Goal: Transaction & Acquisition: Purchase product/service

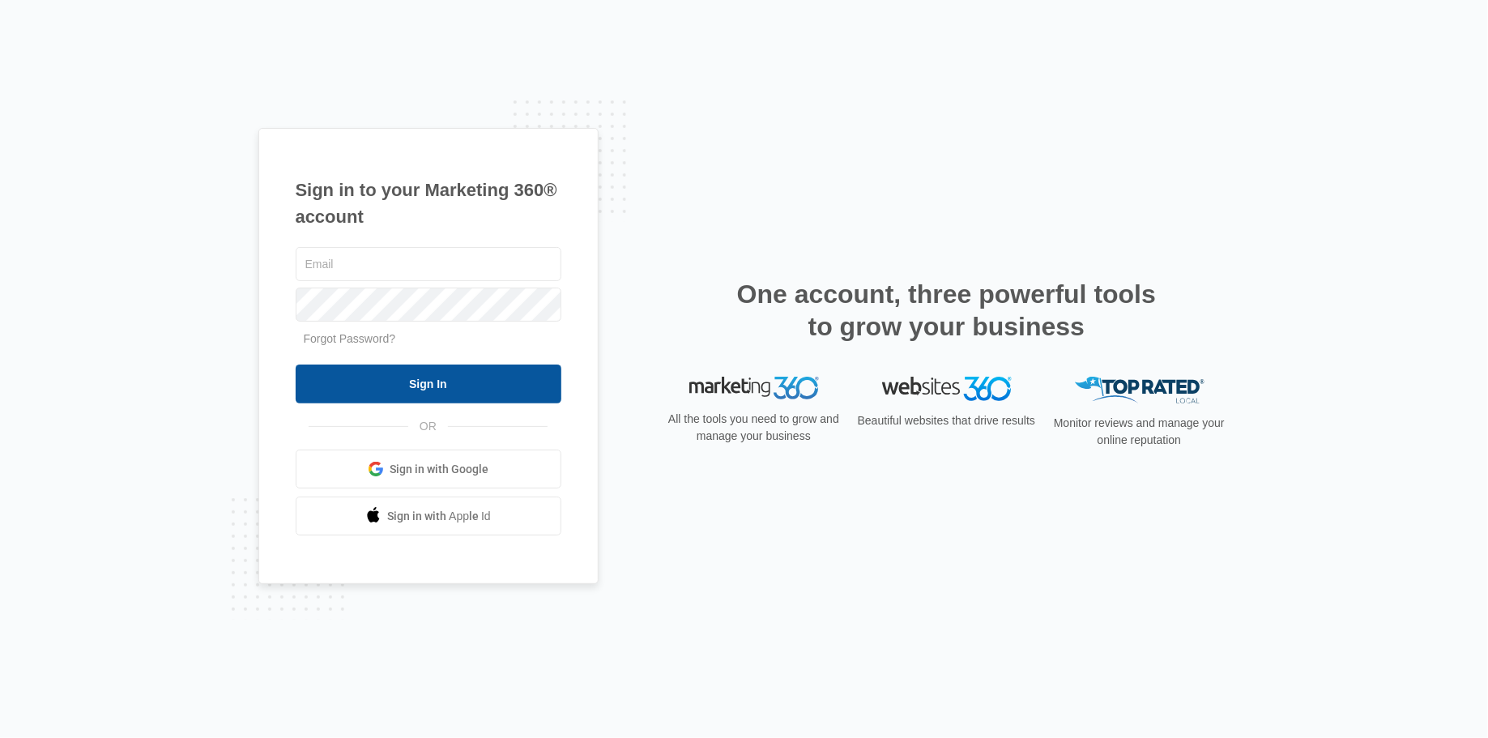
type input "Rochelle.young@Madwire.com"
click at [393, 379] on input "Sign In" at bounding box center [429, 384] width 266 height 39
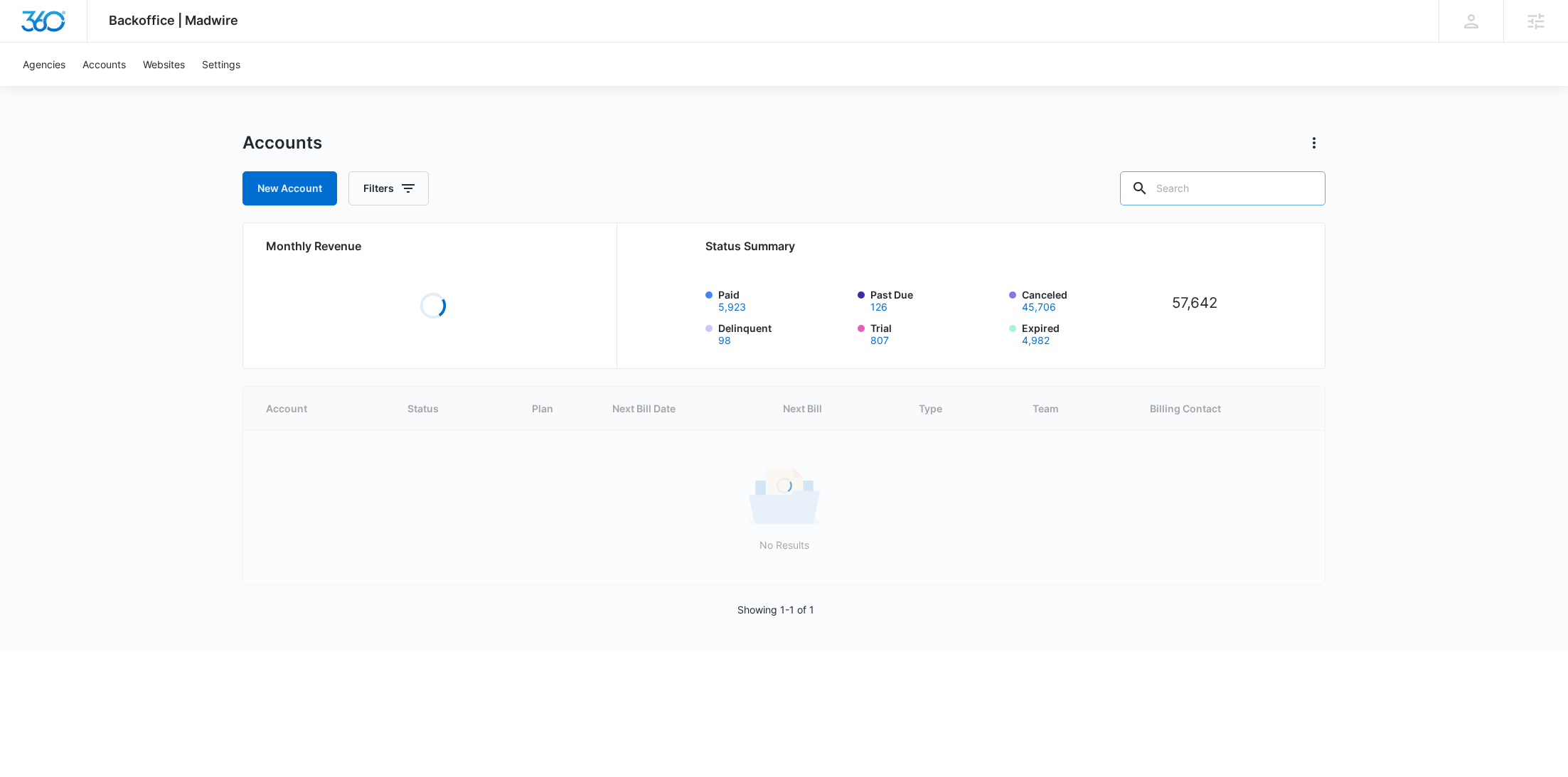
click at [1242, 182] on input "text" at bounding box center [1222, 188] width 205 height 34
paste input "M339954"
type input "M339954"
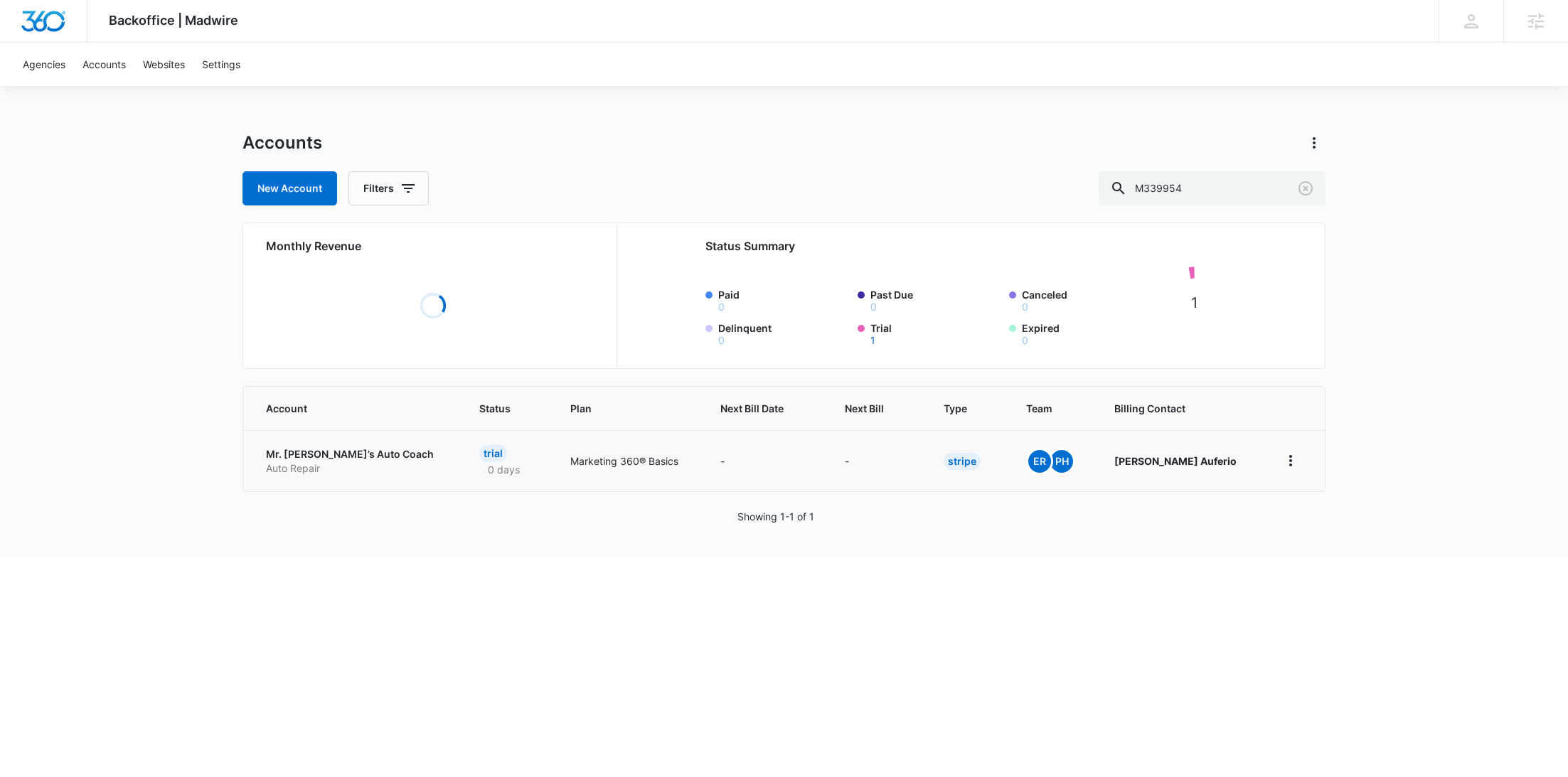
click at [286, 461] on p "Auto Repair" at bounding box center [355, 468] width 179 height 14
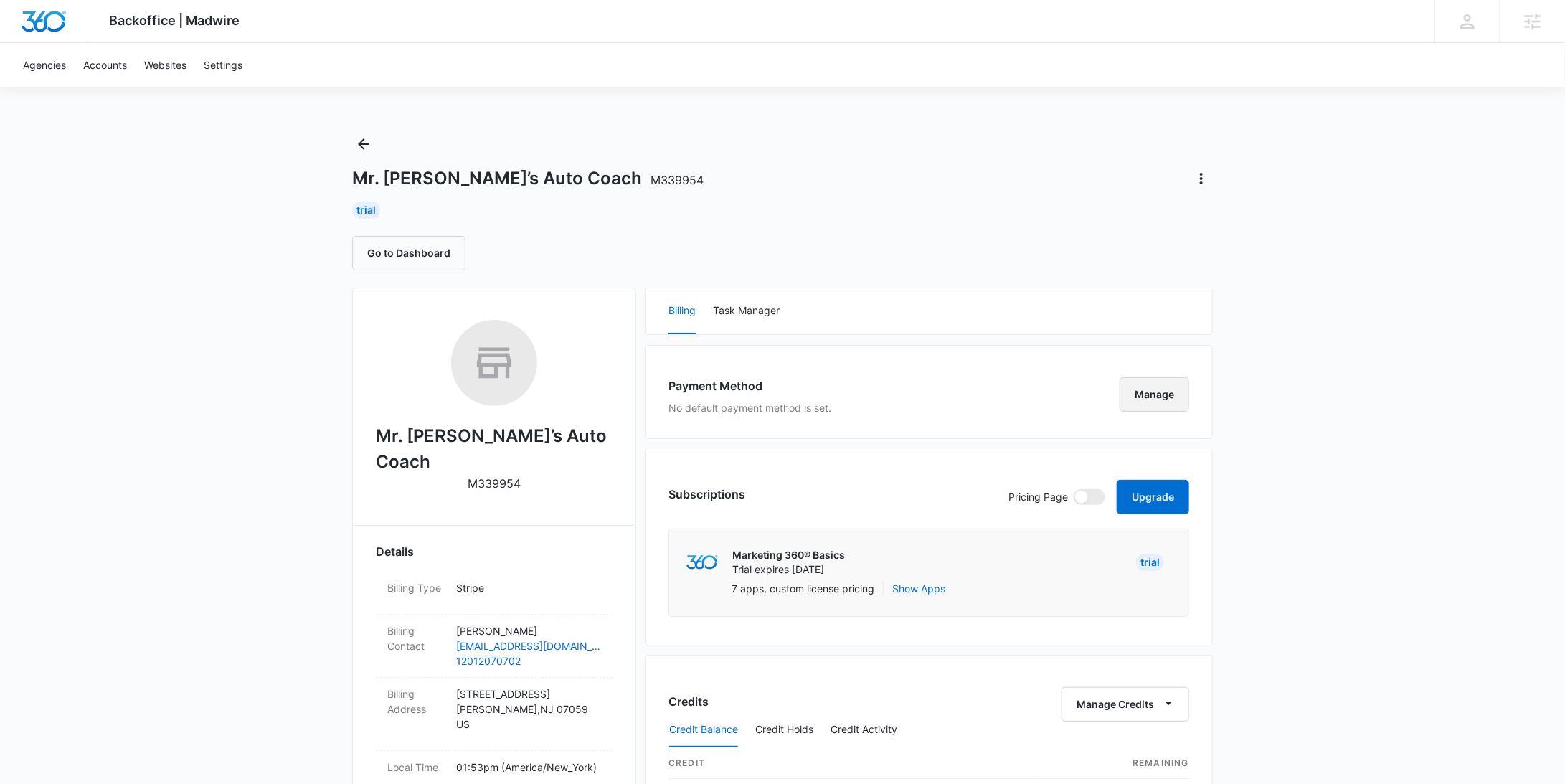
click at [1165, 399] on button "Manage" at bounding box center [1154, 394] width 70 height 35
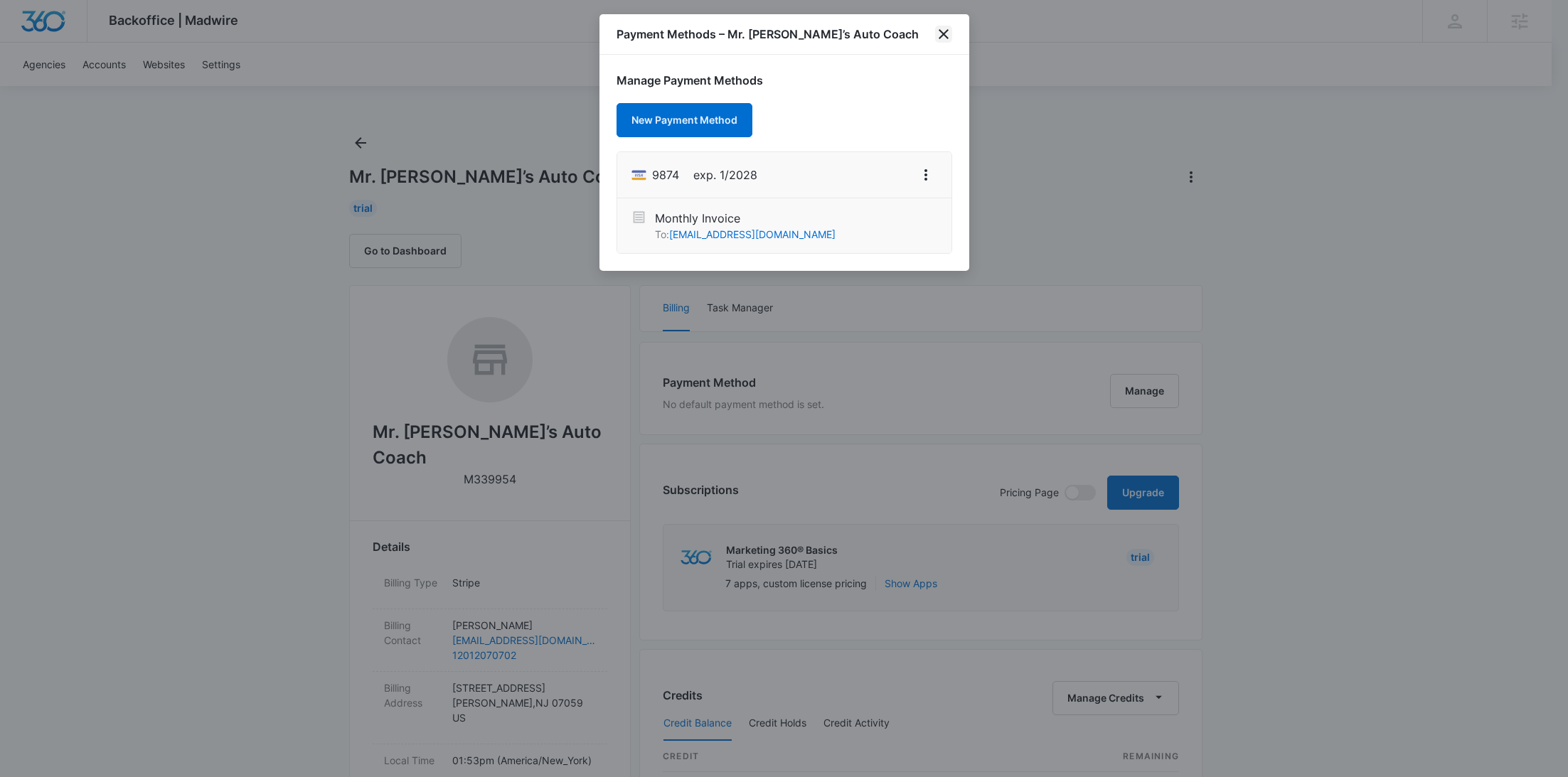
click at [941, 38] on icon "close" at bounding box center [942, 33] width 17 height 17
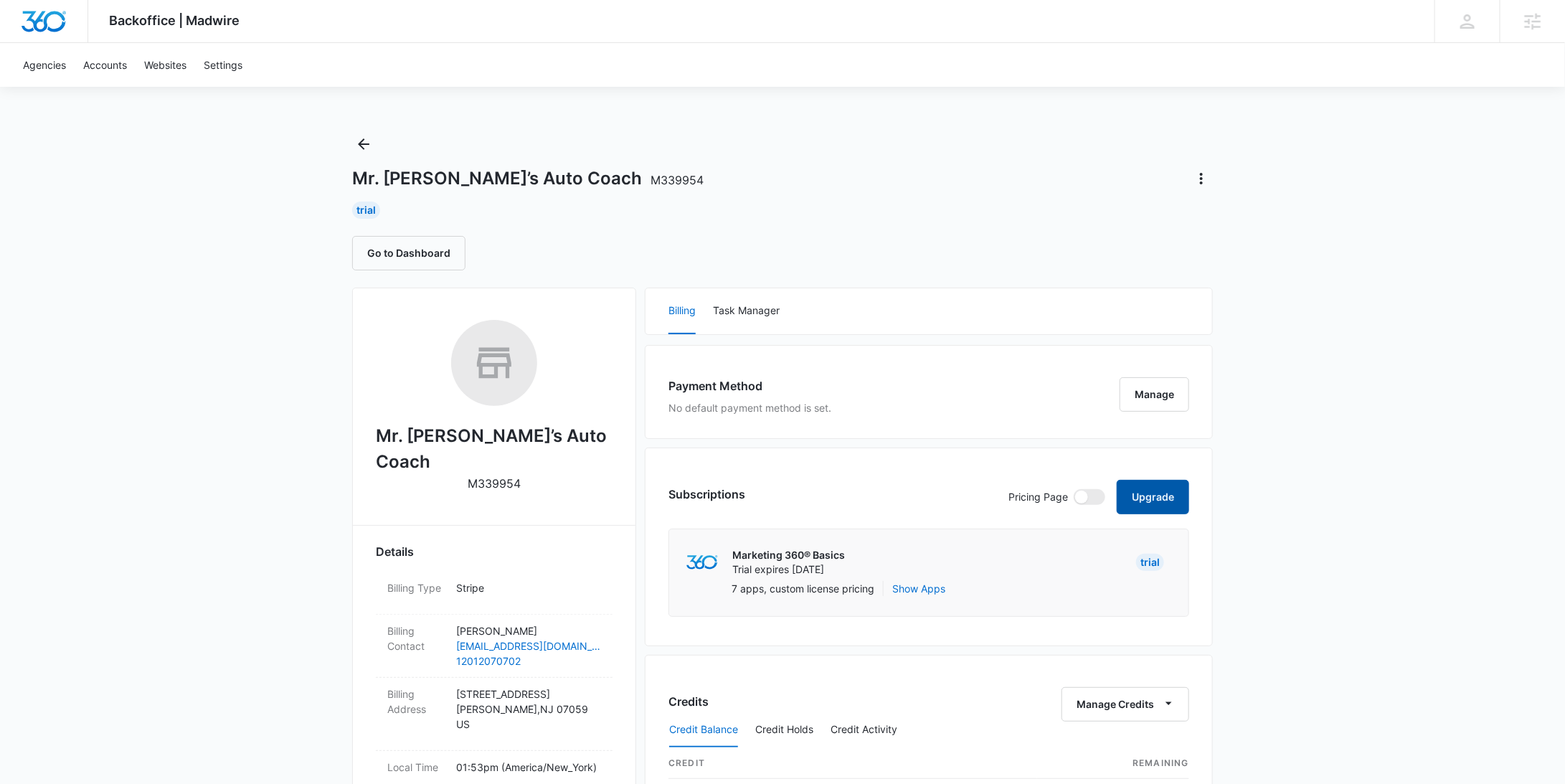
click at [1136, 488] on button "Upgrade" at bounding box center [1153, 496] width 73 height 35
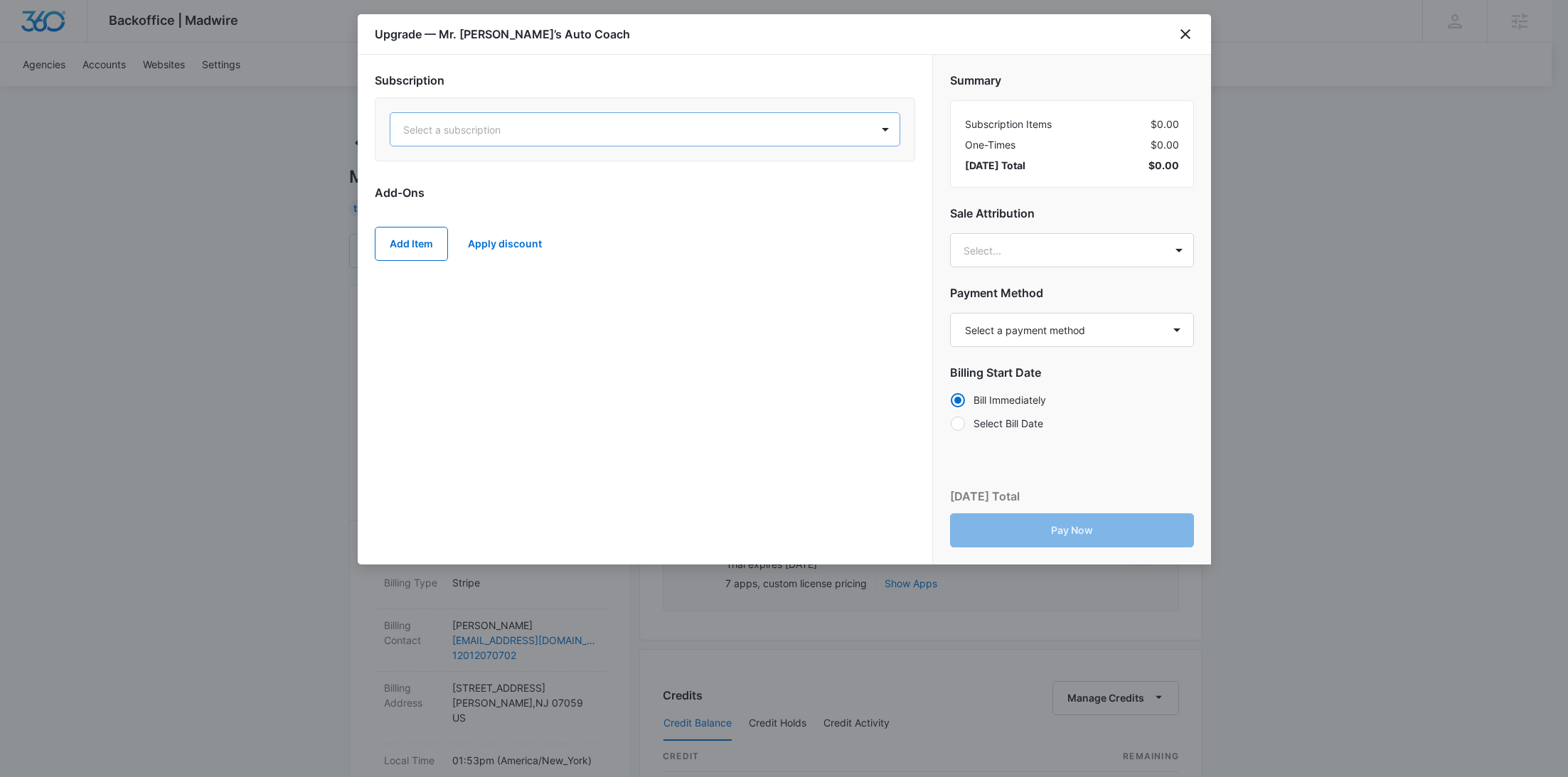
click at [657, 132] on div at bounding box center [627, 130] width 449 height 18
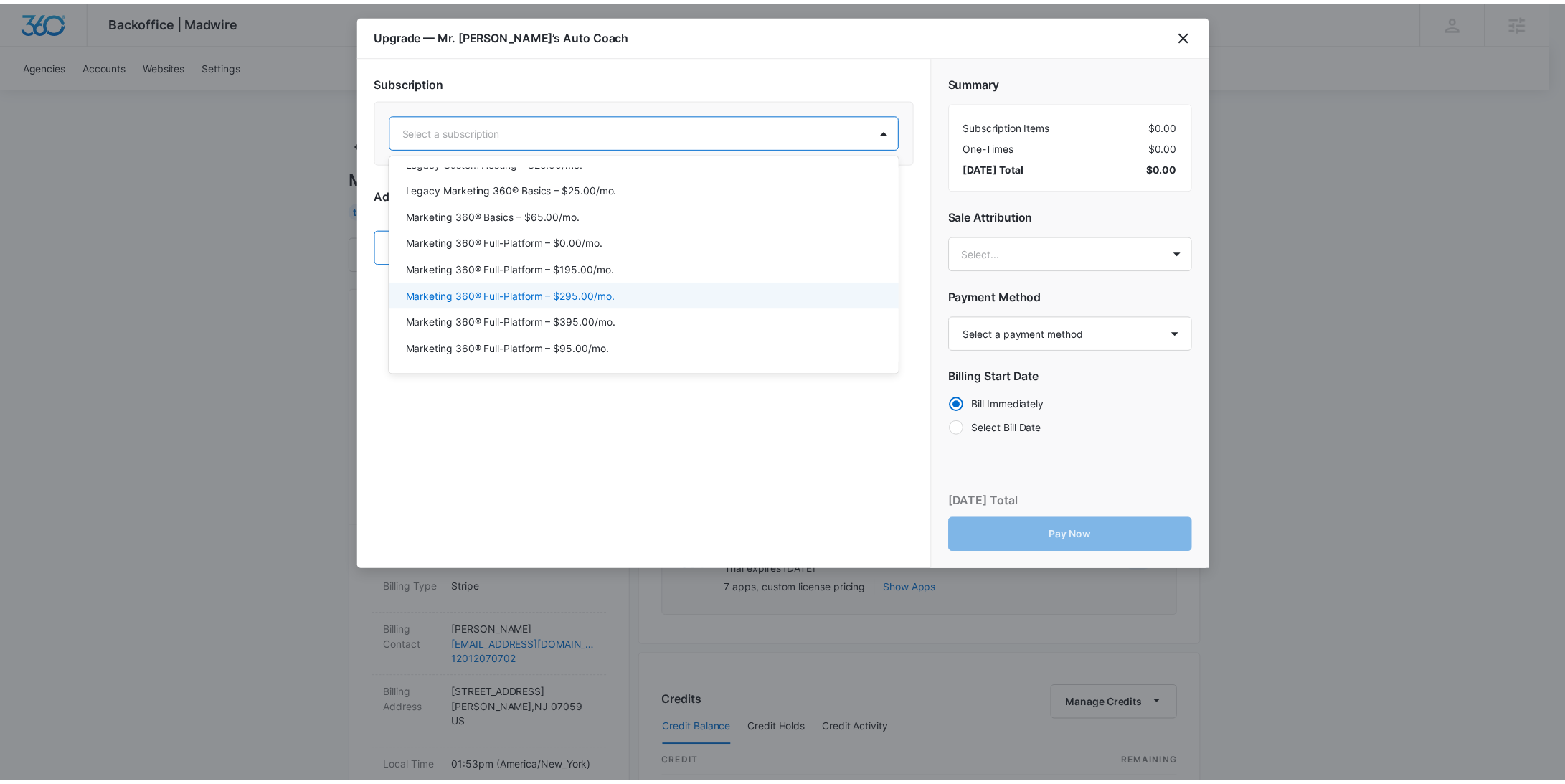
scroll to position [65, 0]
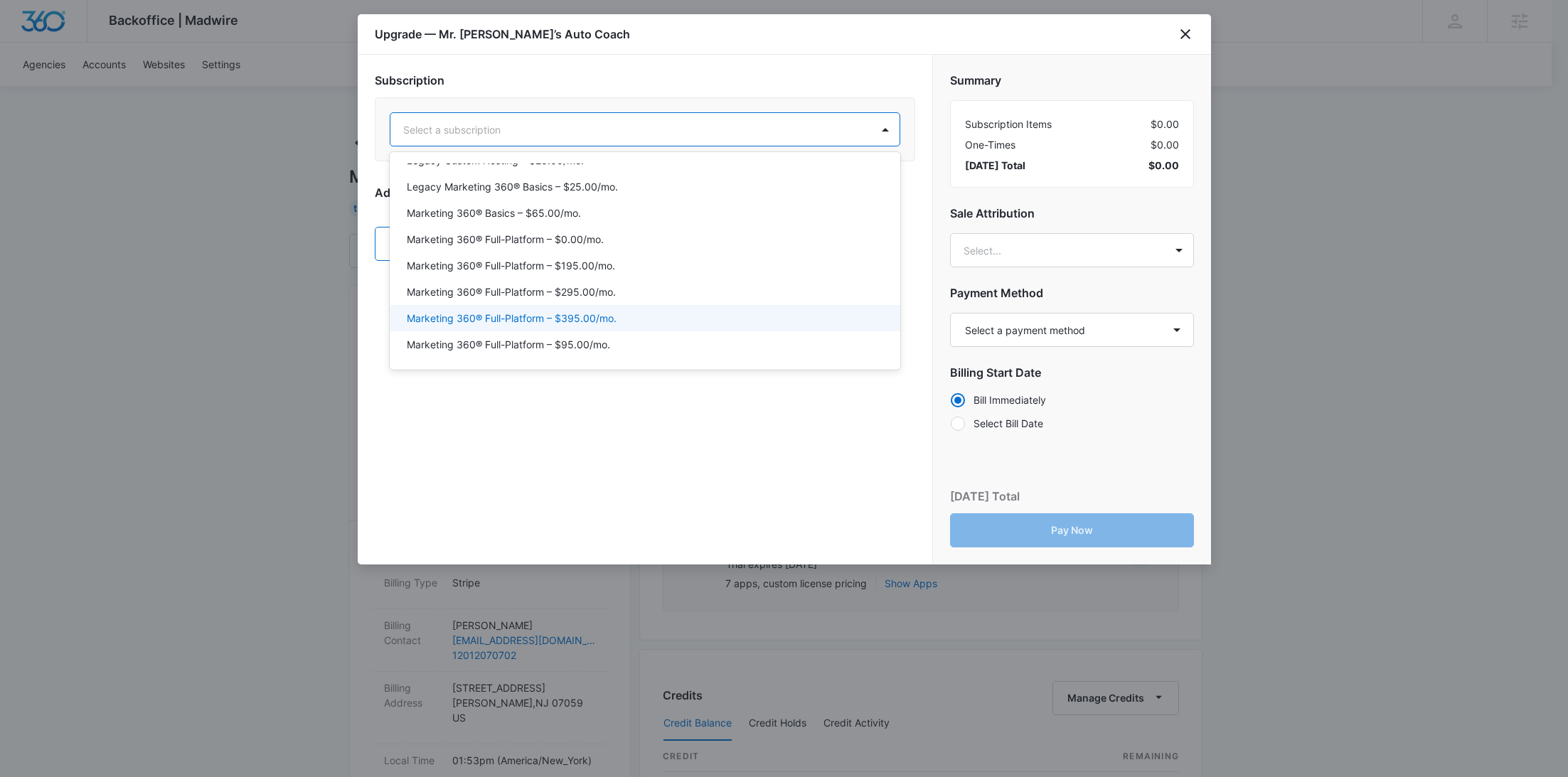
drag, startPoint x: 607, startPoint y: 312, endPoint x: 568, endPoint y: 305, distance: 39.6
click at [607, 312] on p "Marketing 360® Full-Platform – $395.00/mo." at bounding box center [511, 317] width 210 height 15
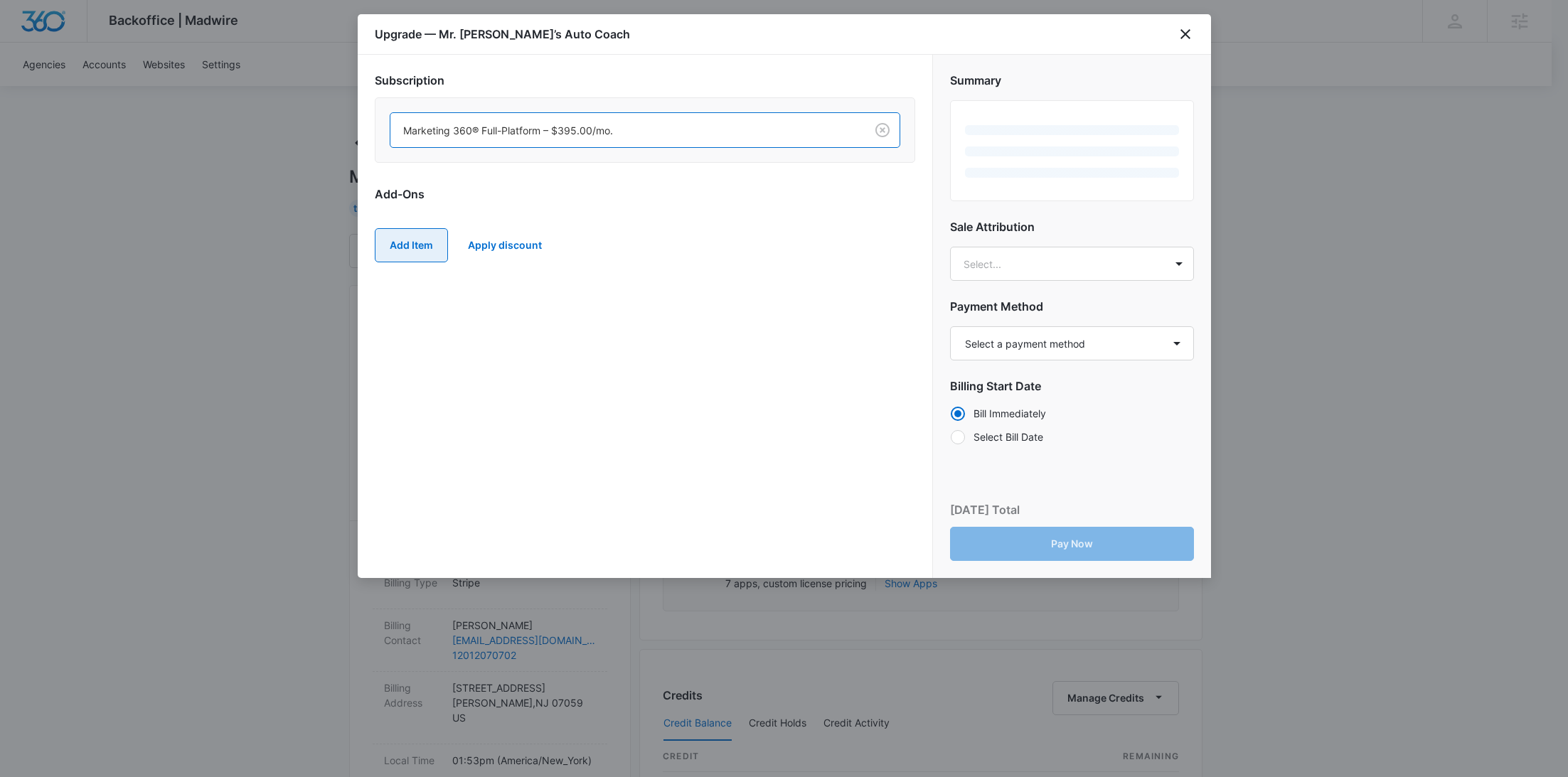
click at [418, 248] on button "Add Item" at bounding box center [411, 245] width 73 height 34
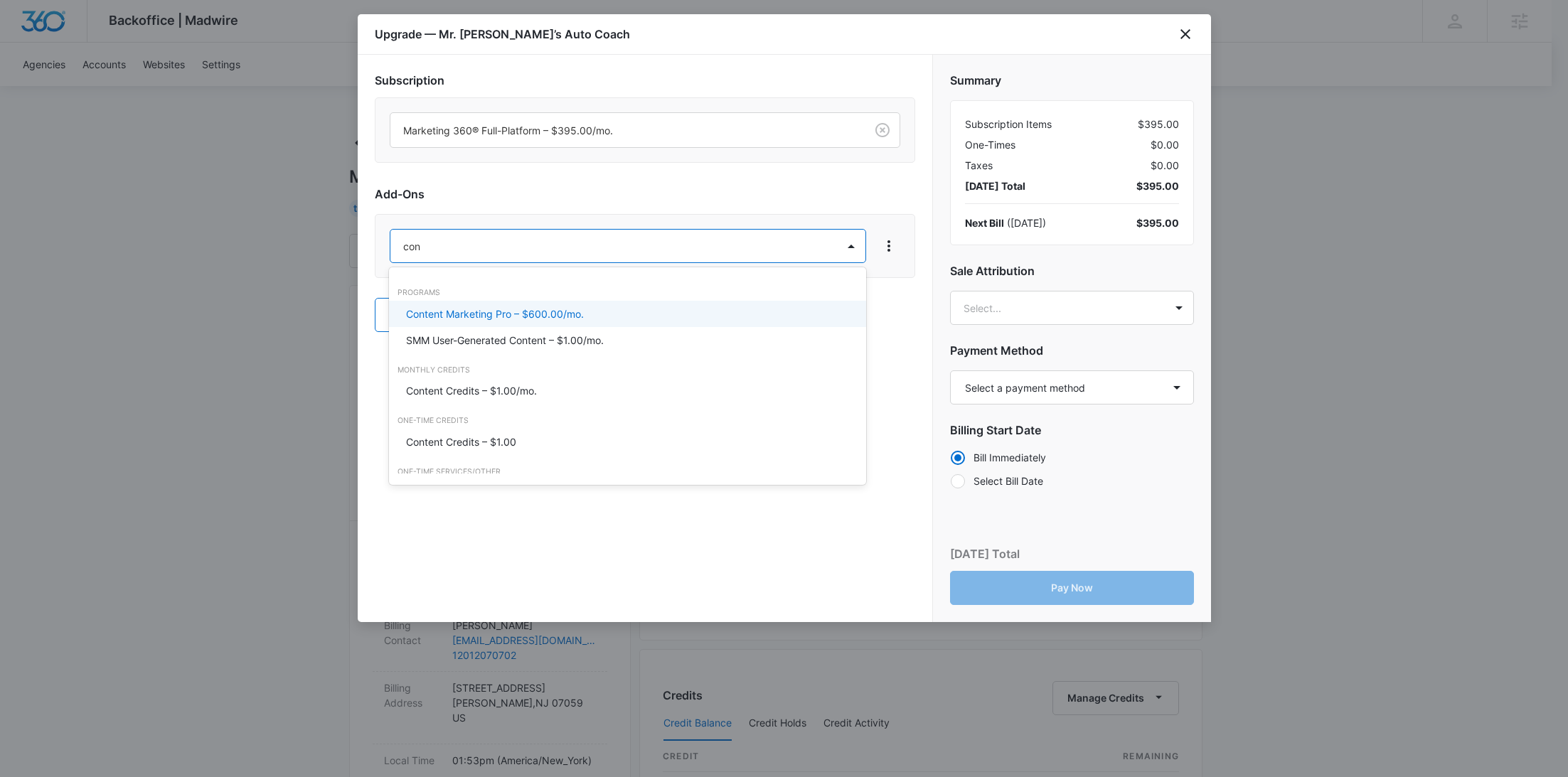
type input "cont"
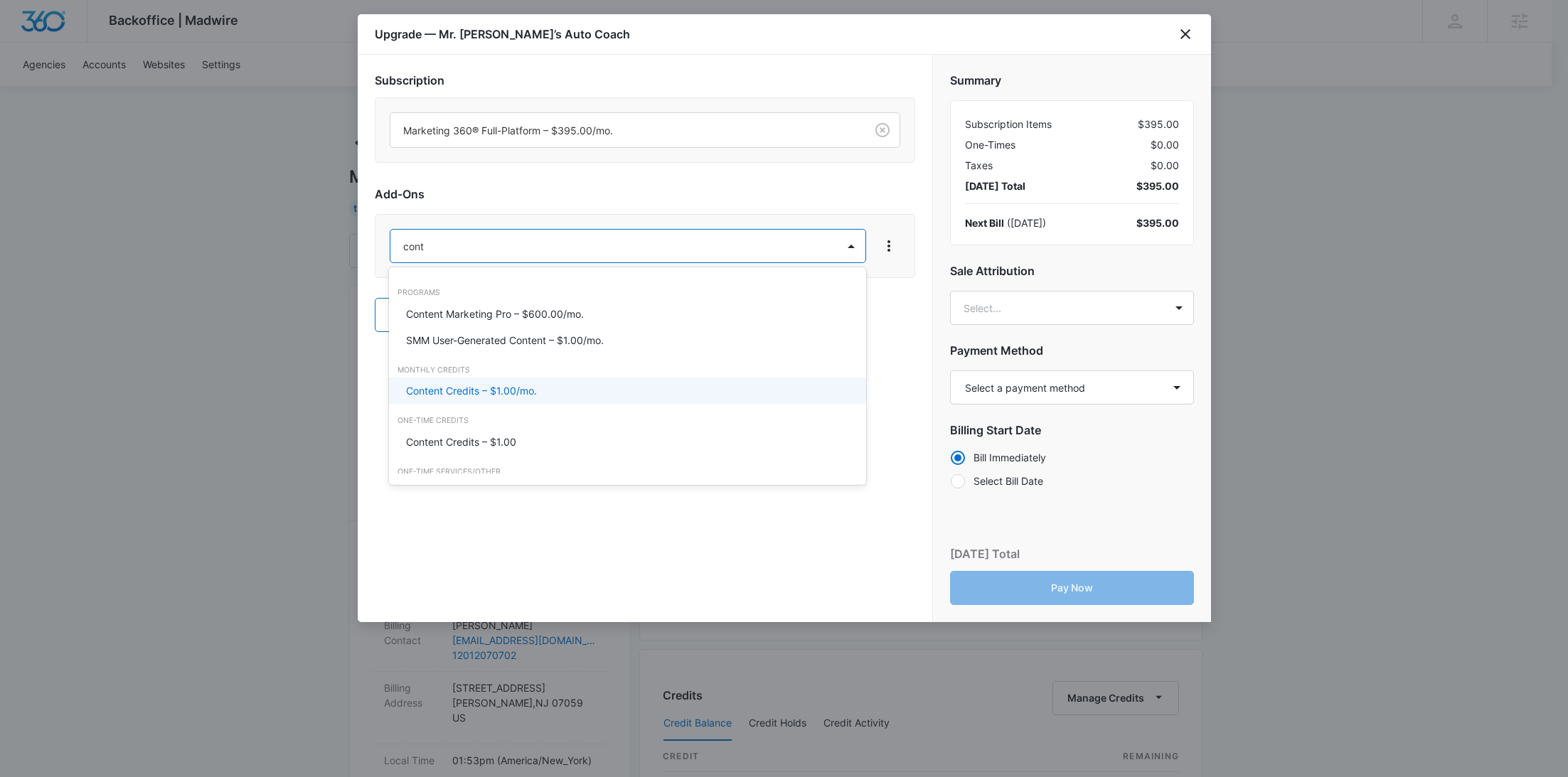
click at [455, 396] on p "Content Credits – $1.00/mo." at bounding box center [471, 390] width 131 height 15
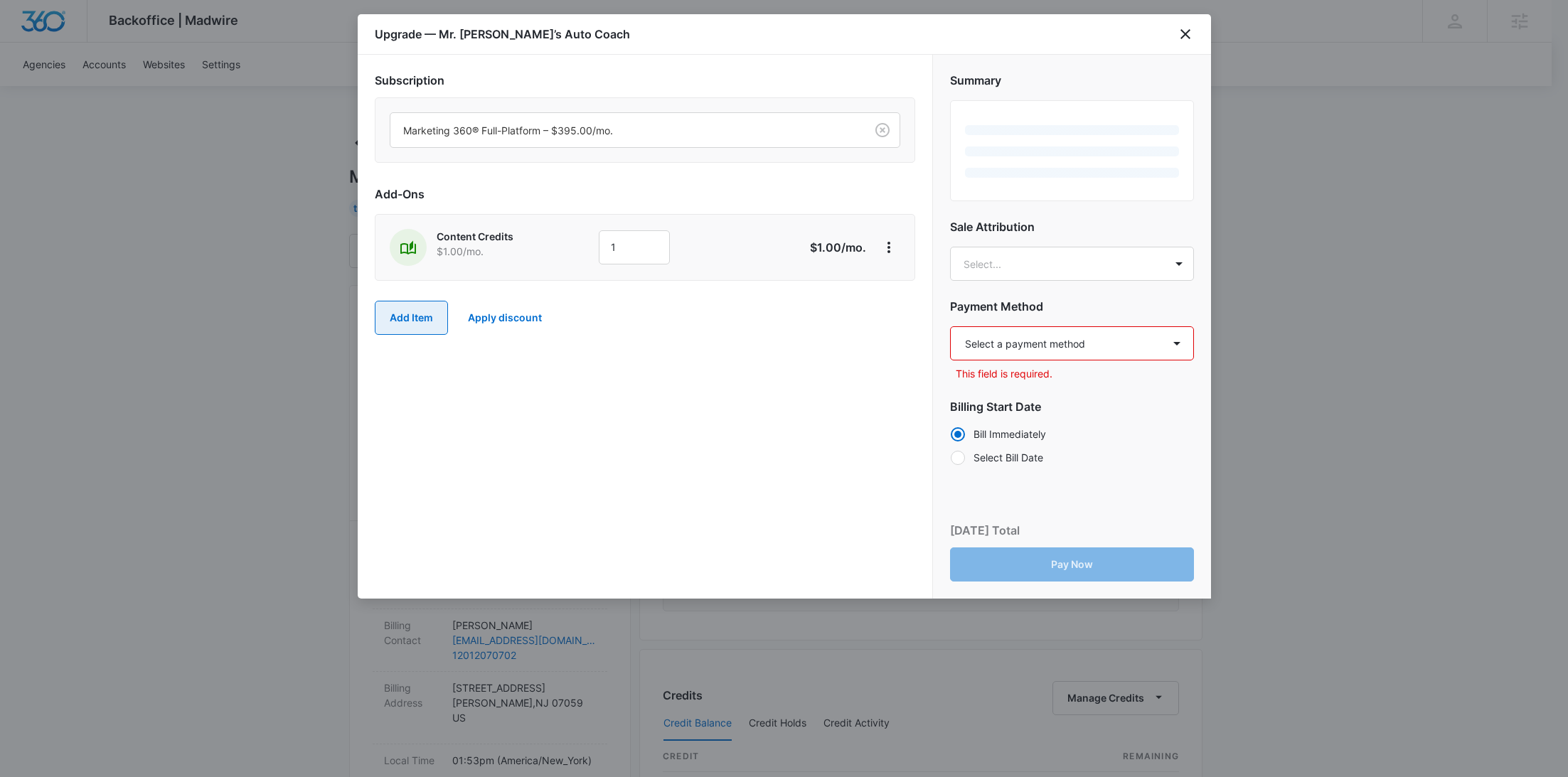
click at [401, 320] on button "Add Item" at bounding box center [411, 317] width 73 height 34
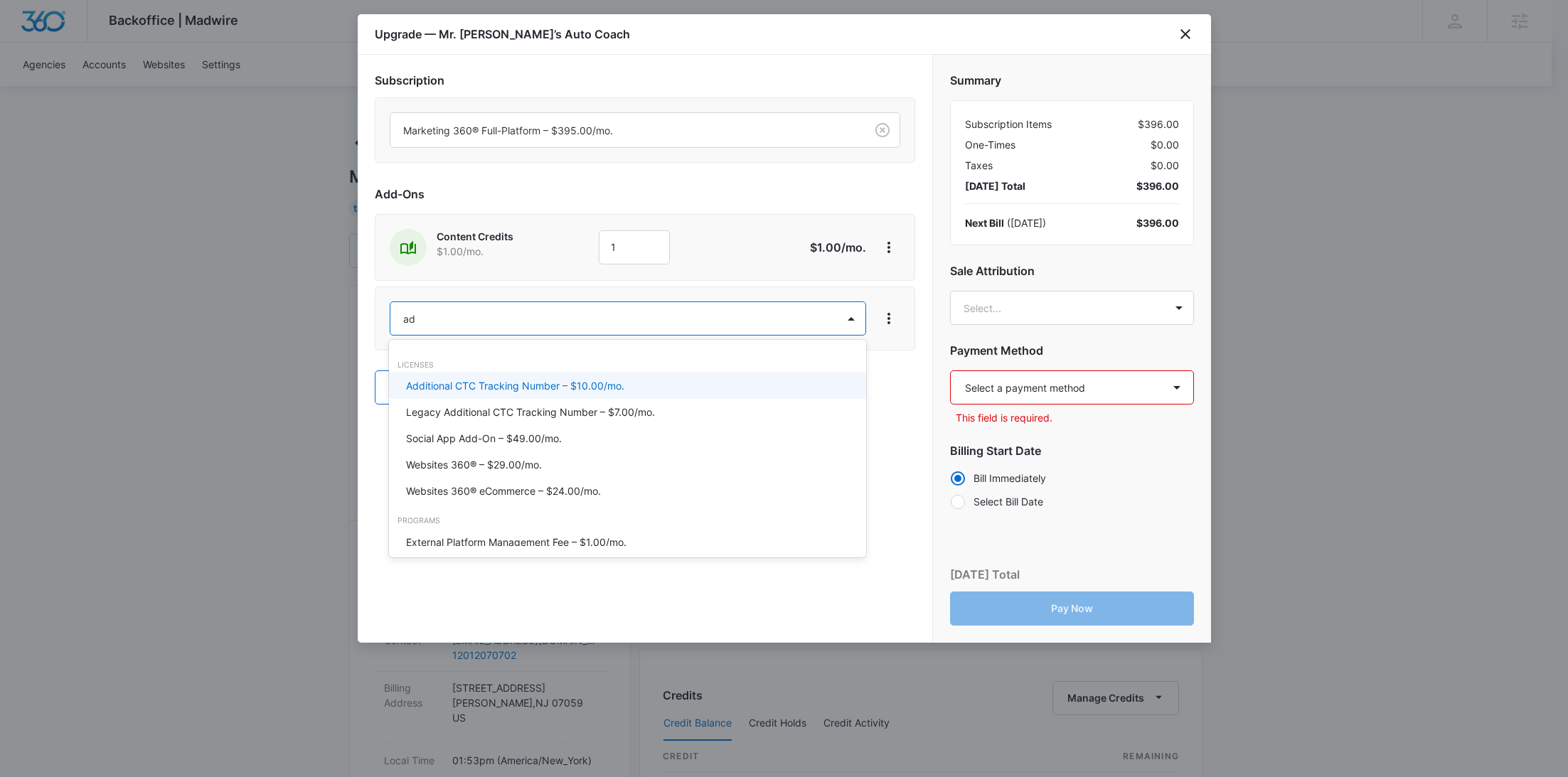
type input "ad c"
click at [464, 384] on p "Ad Credits – $1.00/mo." at bounding box center [460, 385] width 107 height 15
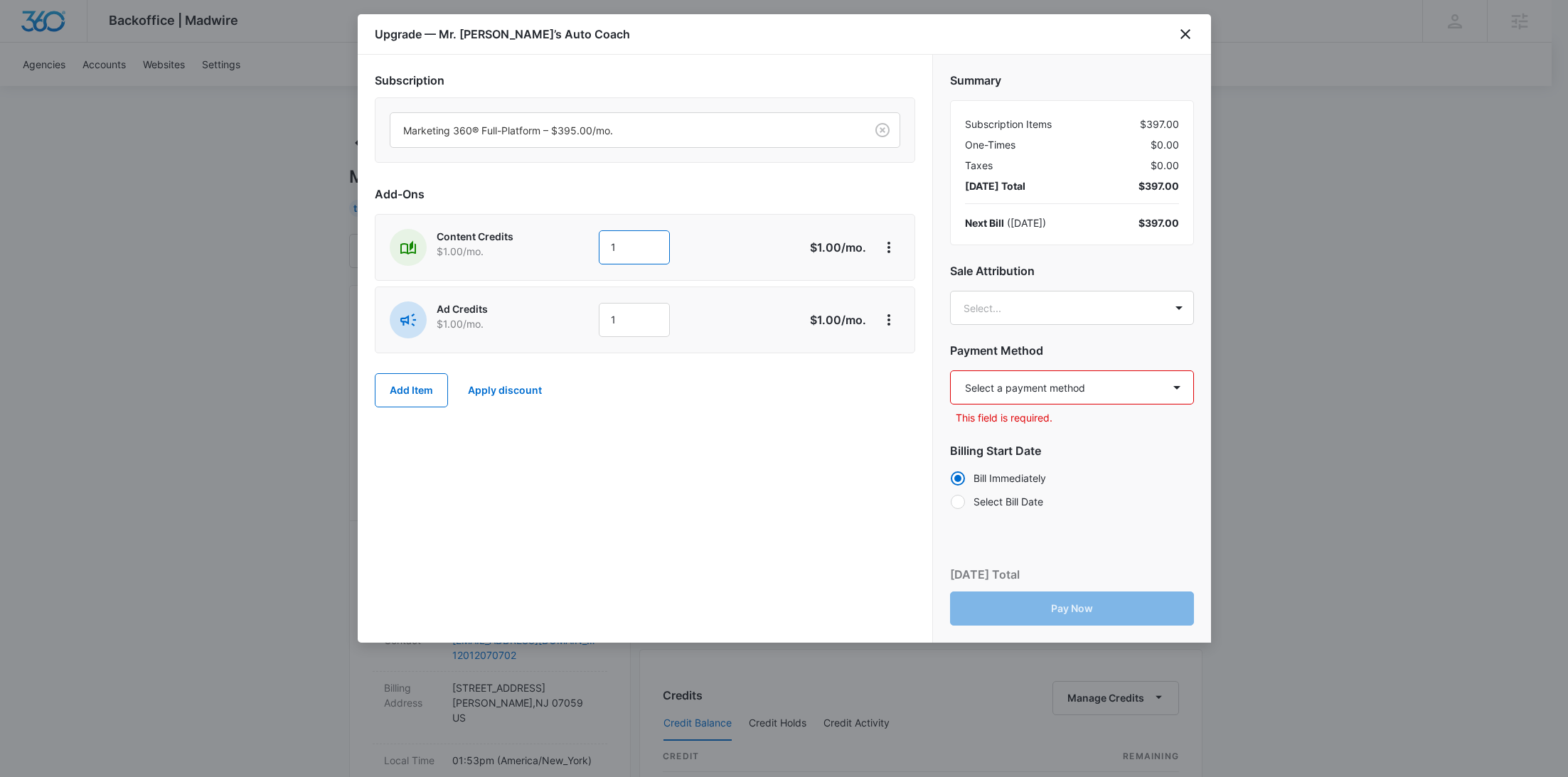
drag, startPoint x: 646, startPoint y: 241, endPoint x: 564, endPoint y: 246, distance: 82.2
click at [565, 246] on div "Content Credits $1.00 /mo. 1" at bounding box center [594, 247] width 410 height 37
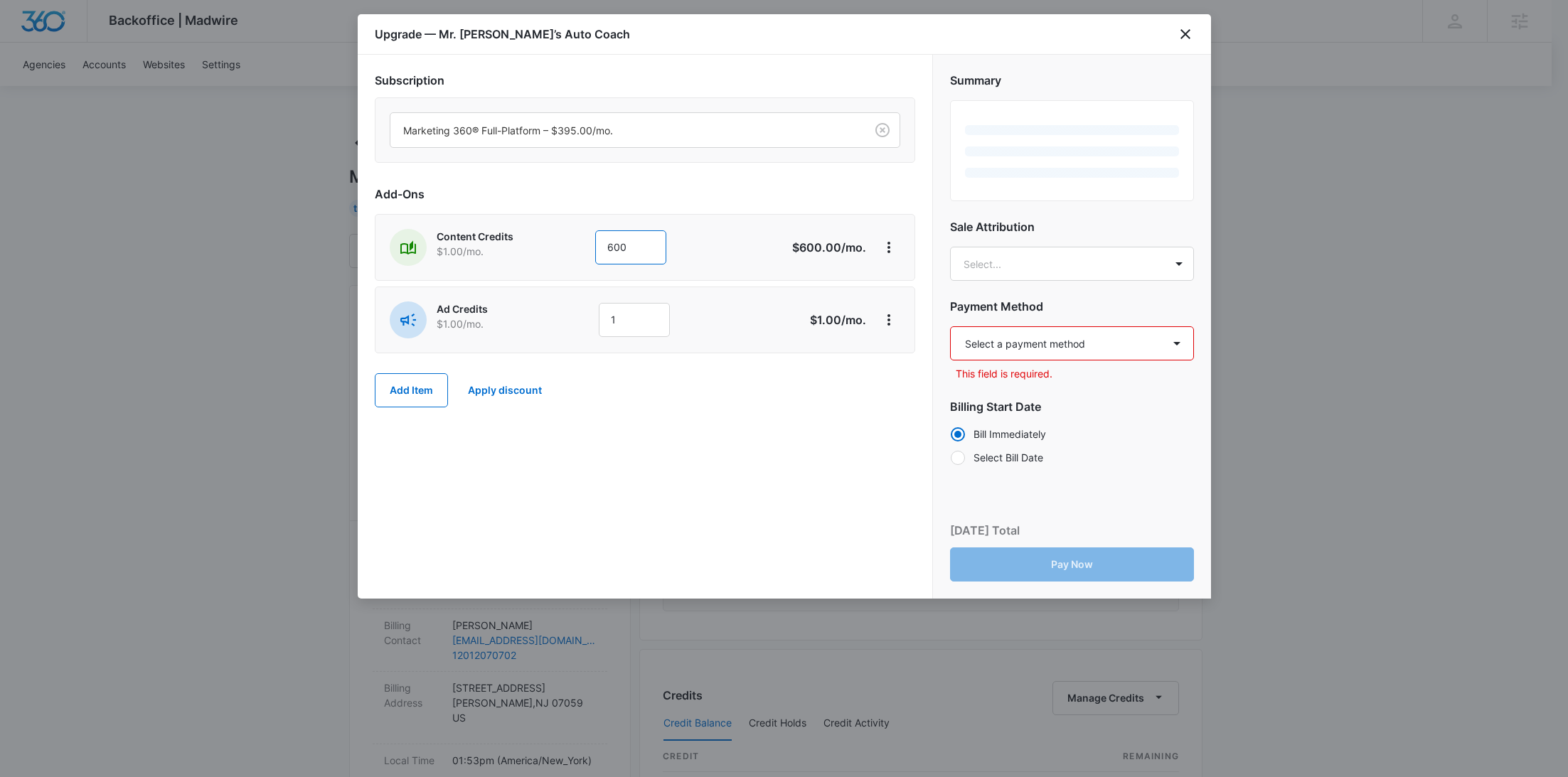
type input "600"
click at [566, 249] on div "Content Credits $1.00 /mo." at bounding box center [488, 247] width 197 height 37
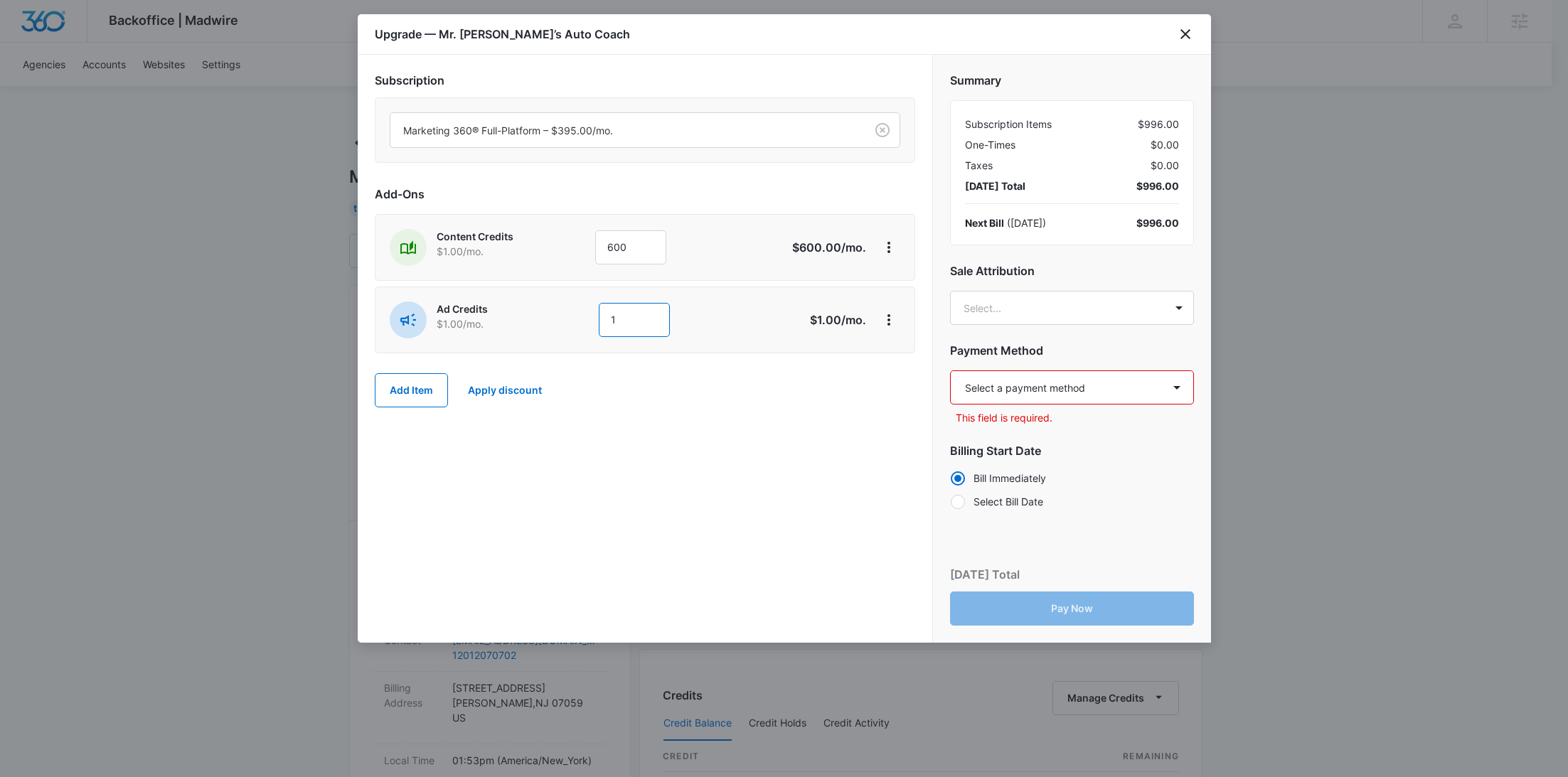
drag, startPoint x: 657, startPoint y: 324, endPoint x: 533, endPoint y: 318, distance: 124.1
click at [538, 319] on div "Ad Credits $1.00 /mo. 1" at bounding box center [594, 320] width 410 height 37
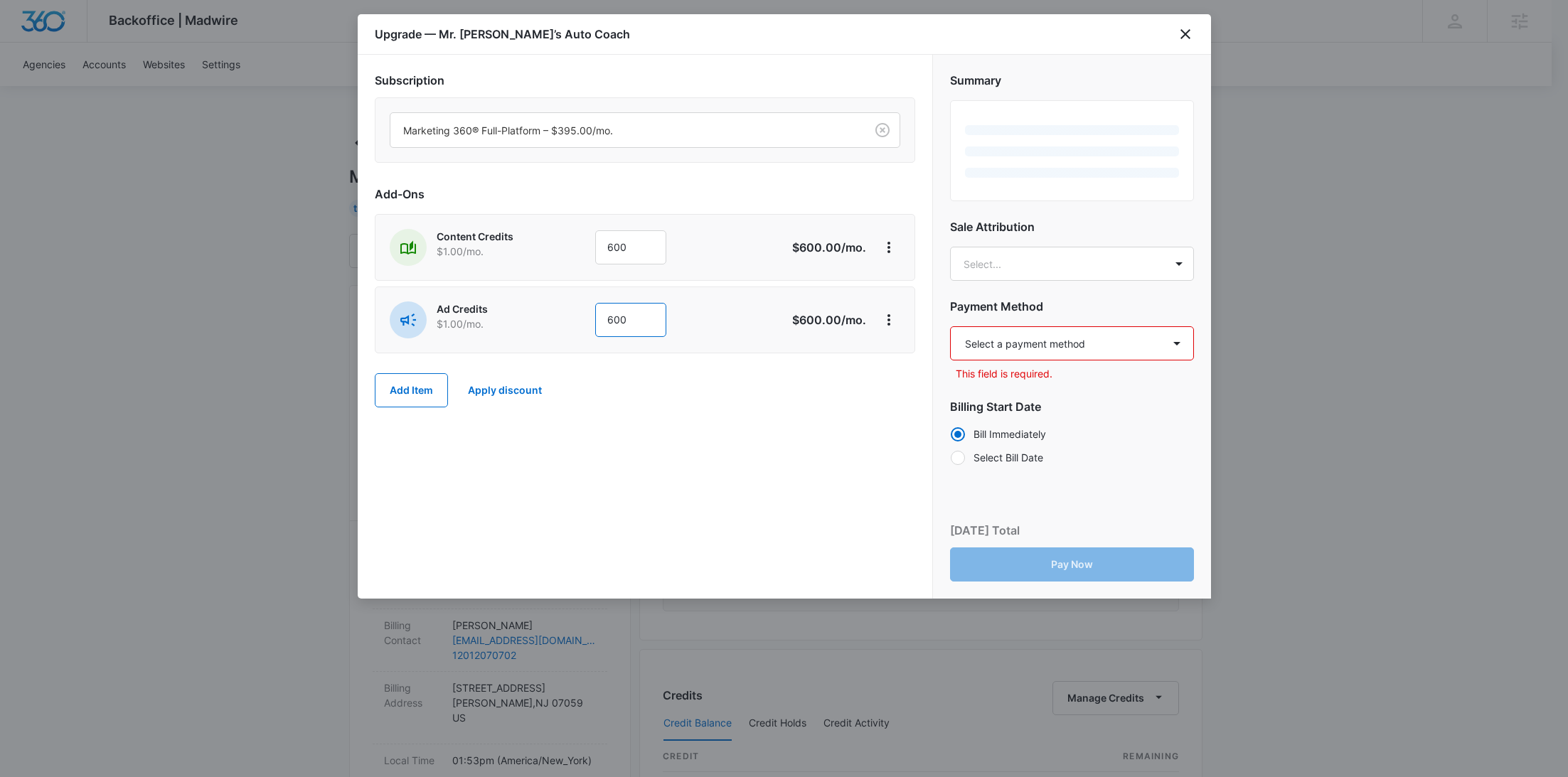
type input "600"
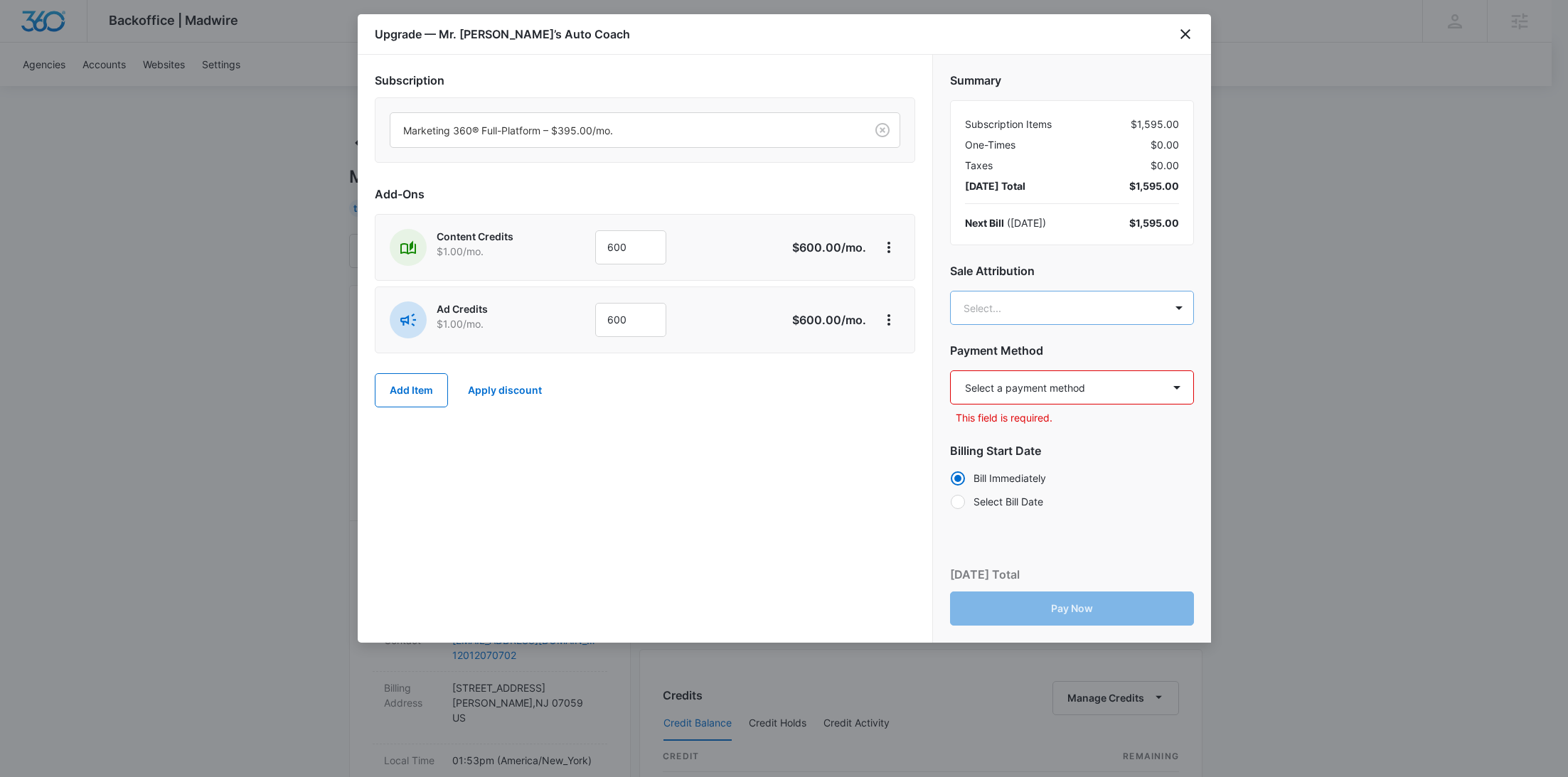
click at [1048, 317] on body "Backoffice | Madwire Apps Settings [PERSON_NAME] Young [EMAIL_ADDRESS][PERSON_N…" at bounding box center [784, 706] width 1568 height 1413
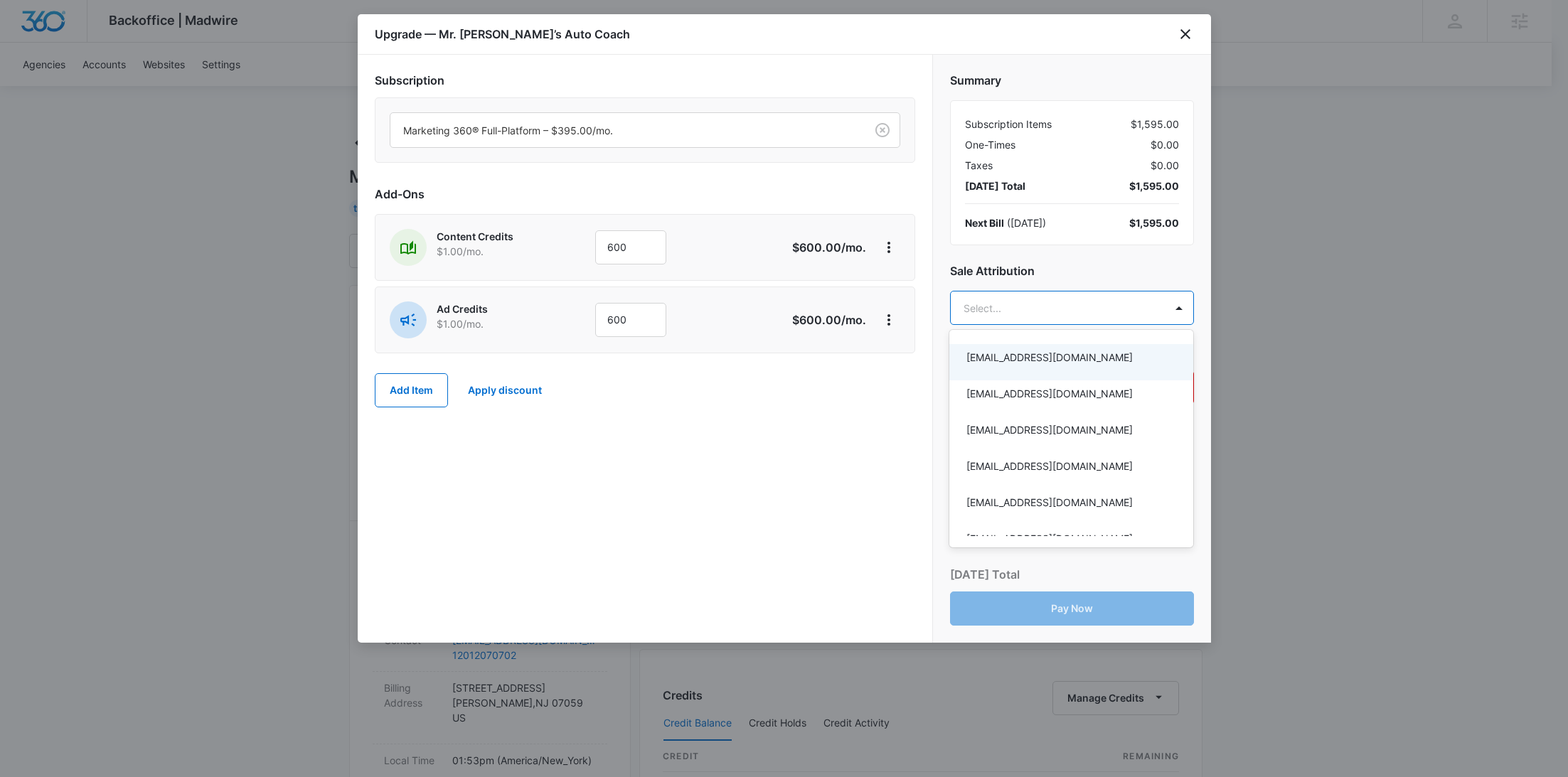
paste input "[PERSON_NAME]"
type input "[PERSON_NAME]"
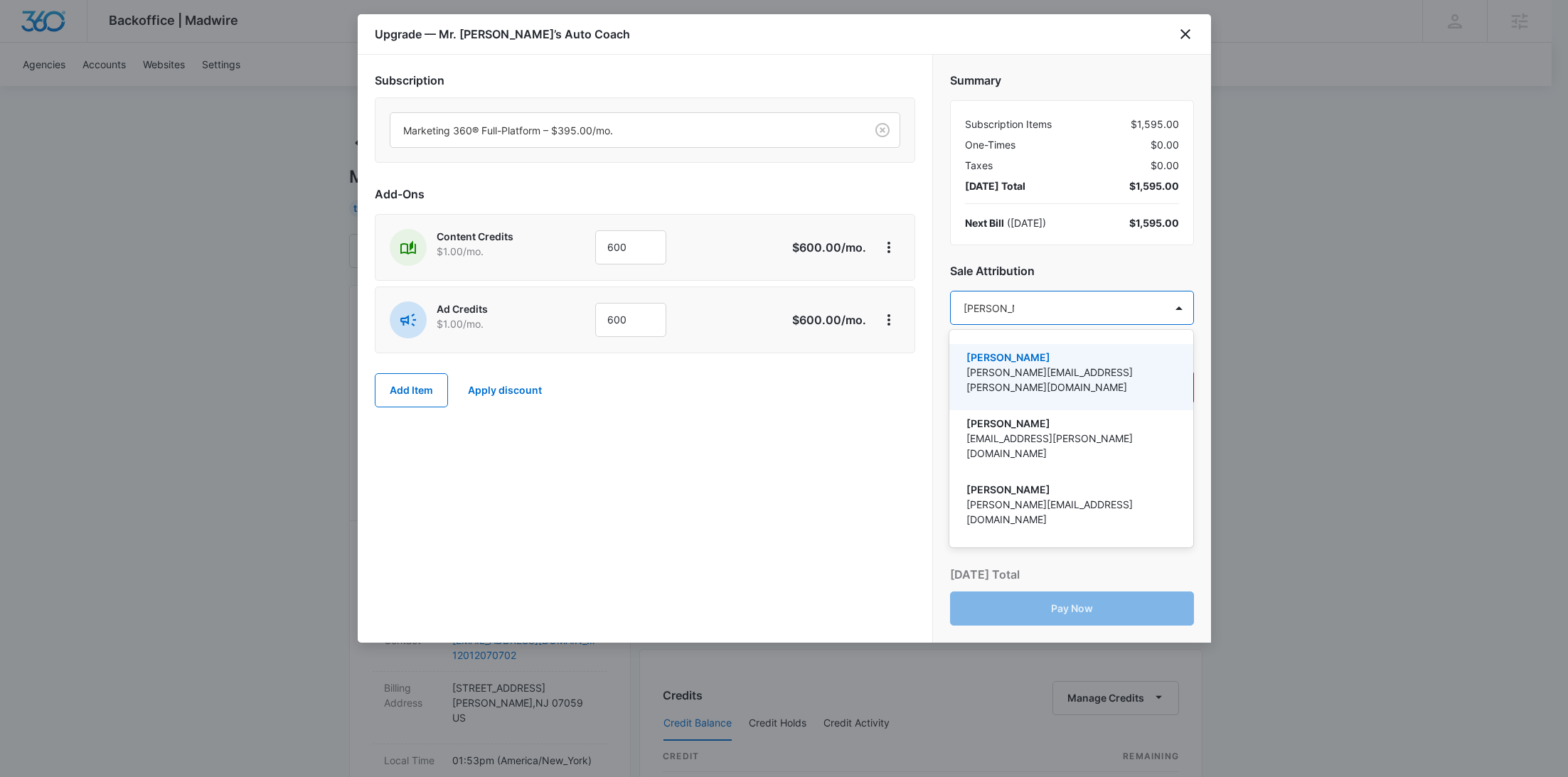
click at [1046, 386] on div "[PERSON_NAME] [PERSON_NAME][EMAIL_ADDRESS][PERSON_NAME][DOMAIN_NAME]" at bounding box center [1070, 377] width 207 height 54
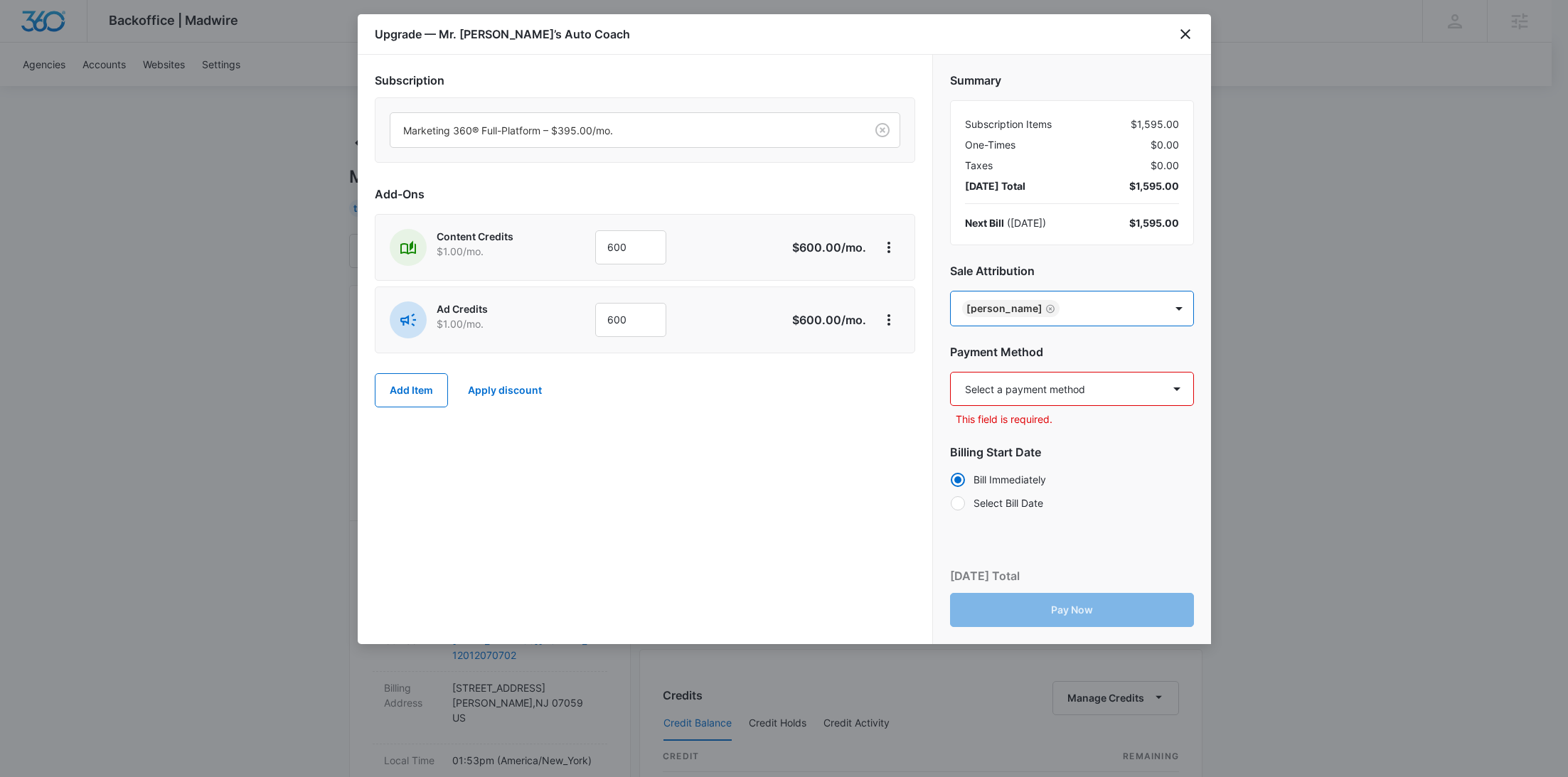
paste input "[PERSON_NAME]"
type input "[PERSON_NAME]"
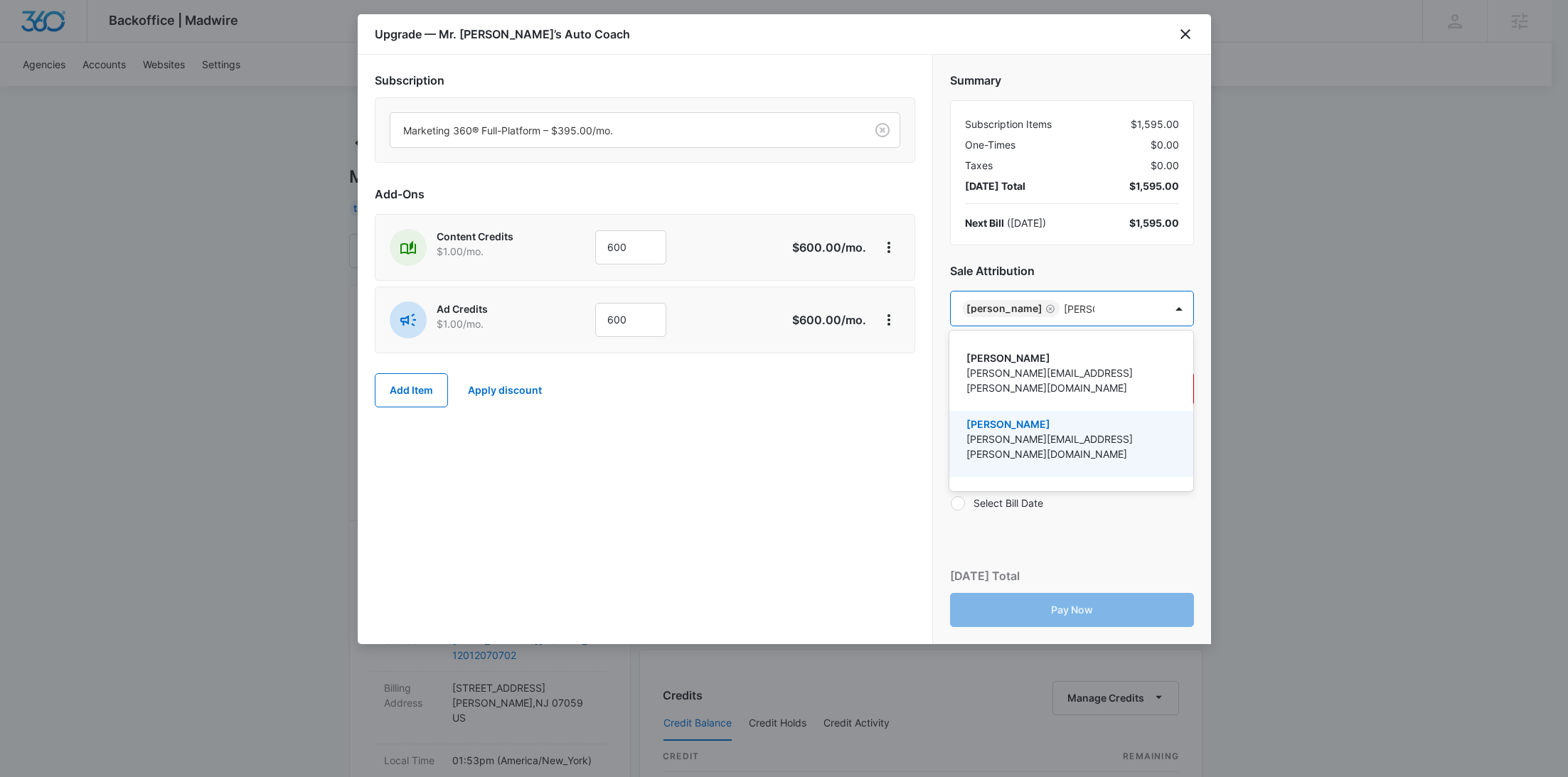
drag, startPoint x: 1026, startPoint y: 408, endPoint x: 812, endPoint y: 427, distance: 214.8
click at [1026, 417] on p "[PERSON_NAME]" at bounding box center [1070, 424] width 207 height 15
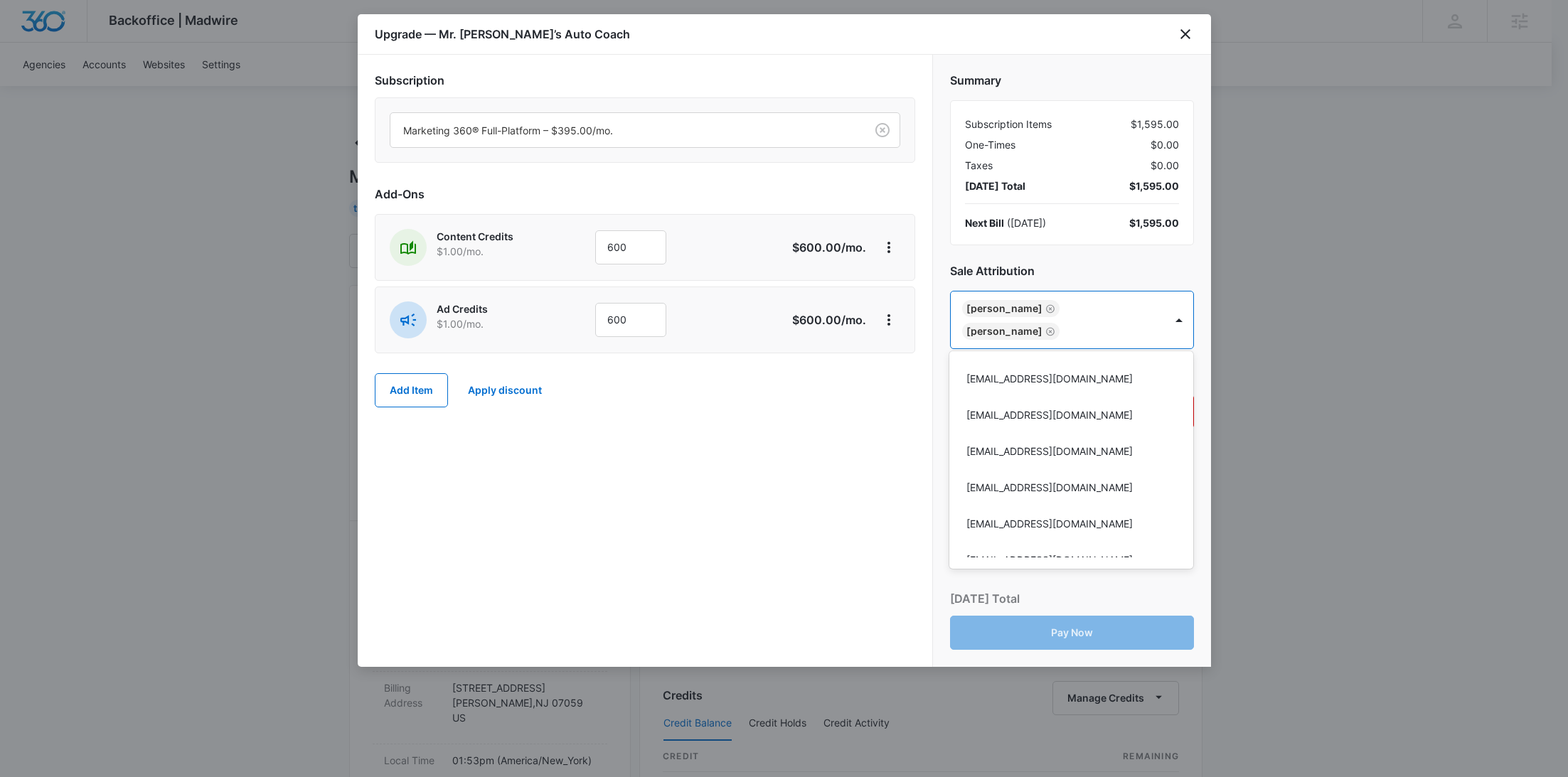
click at [811, 427] on div at bounding box center [784, 388] width 1568 height 777
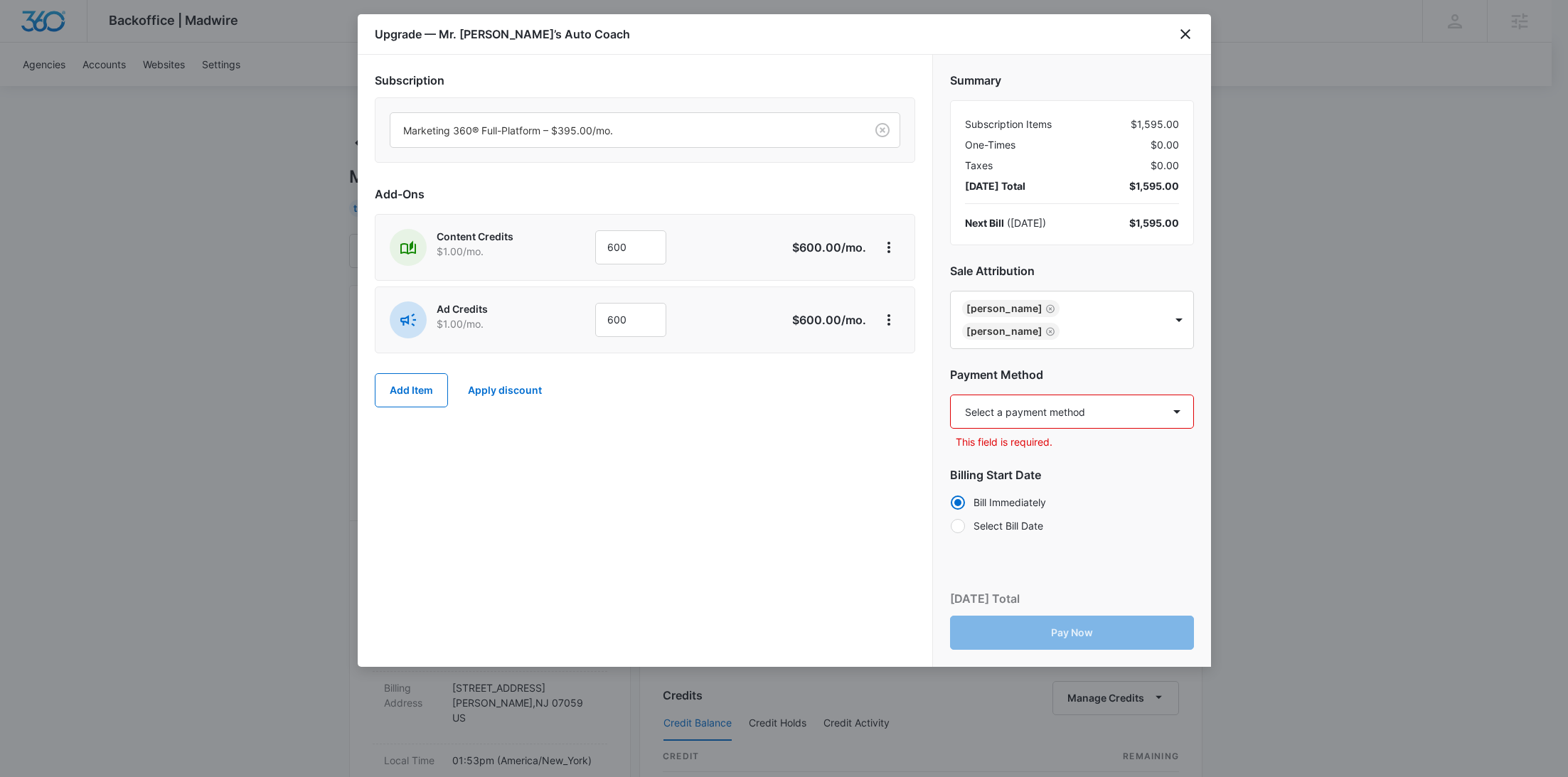
click at [1028, 399] on select "Select a payment method Visa ending in 9874 New payment method Monthly invoice" at bounding box center [1071, 411] width 244 height 34
select select "pm_1SICB2A4n8RTgNjUGxB8X8bb"
click at [949, 395] on select "Select a payment method Visa ending in 9874 New payment method Monthly invoice" at bounding box center [1071, 411] width 244 height 34
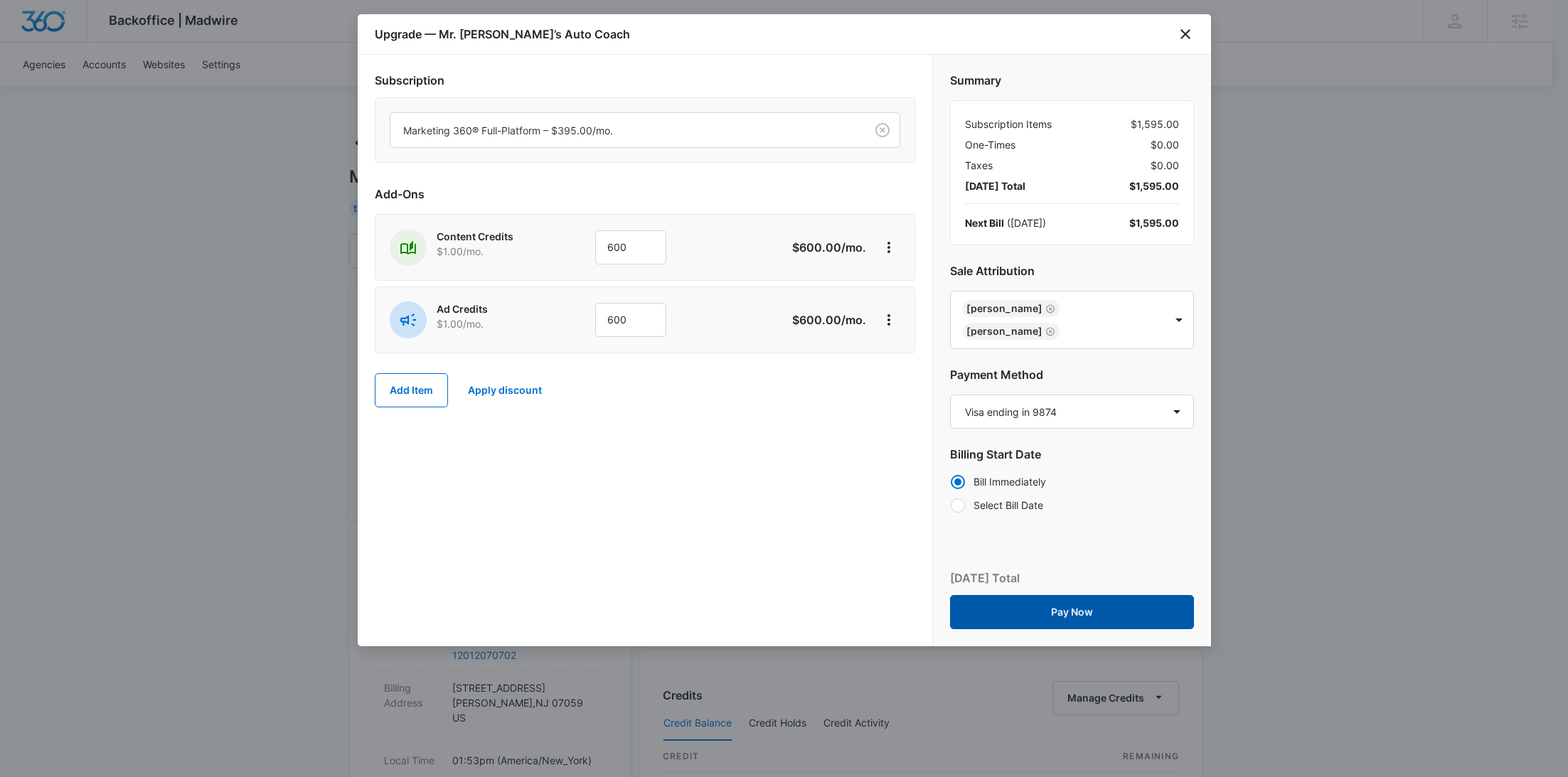
click at [1098, 607] on button "Pay Now" at bounding box center [1071, 611] width 244 height 34
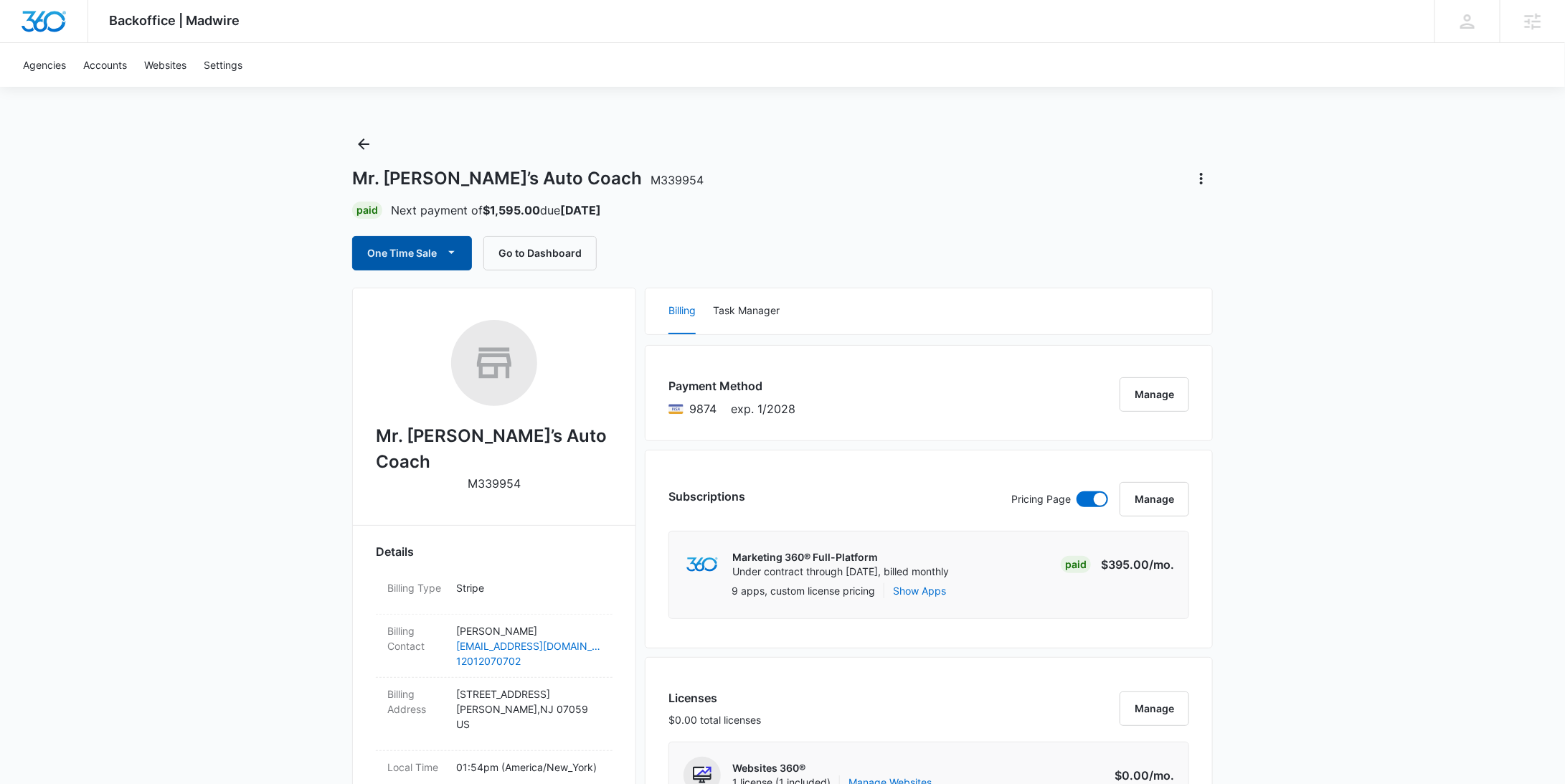
click at [422, 248] on button "One Time Sale" at bounding box center [412, 253] width 119 height 35
click at [420, 296] on div "Run One-Time Payment" at bounding box center [452, 301] width 166 height 15
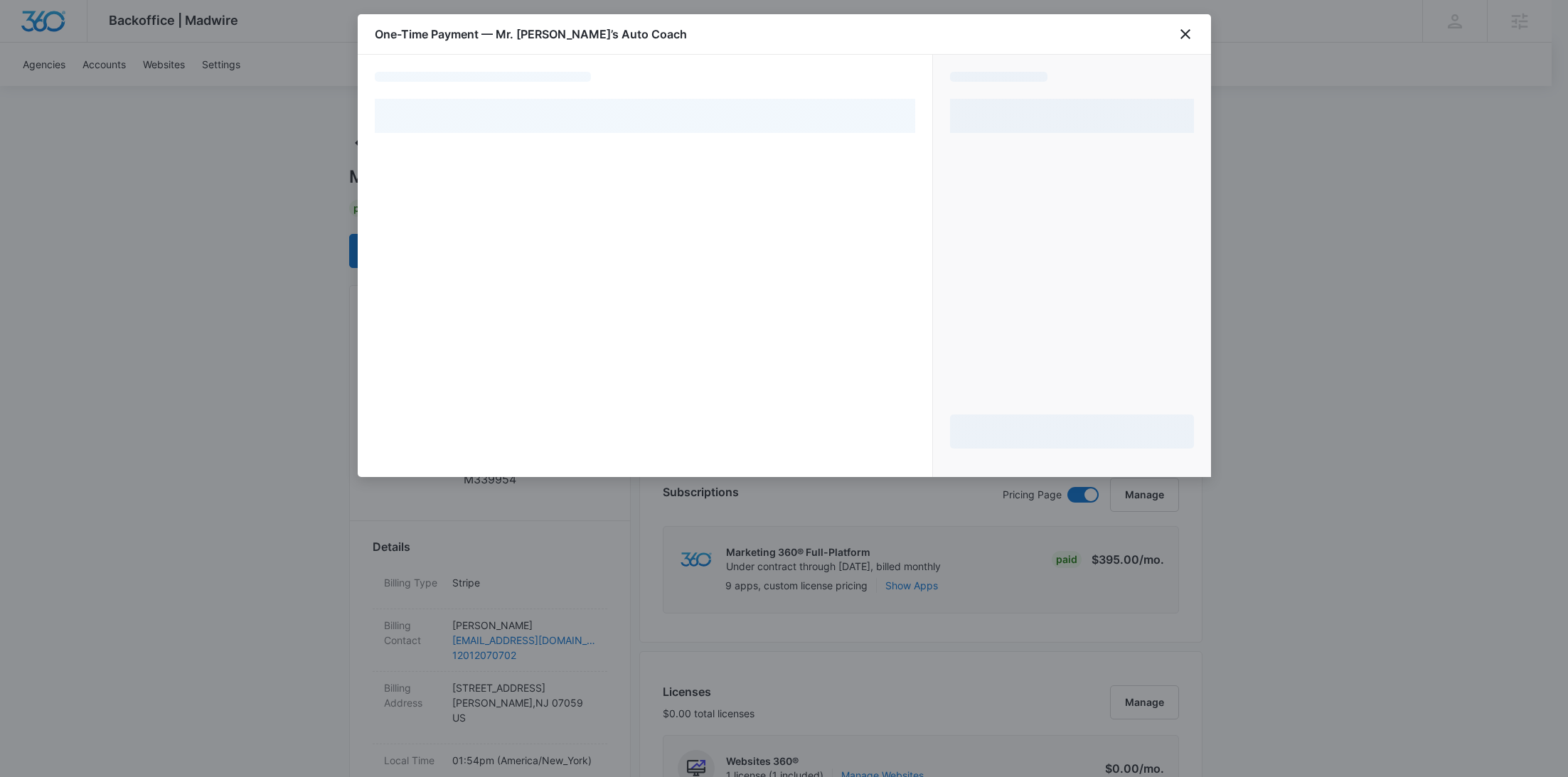
select select "pm_1SICB2A4n8RTgNjUGxB8X8bb"
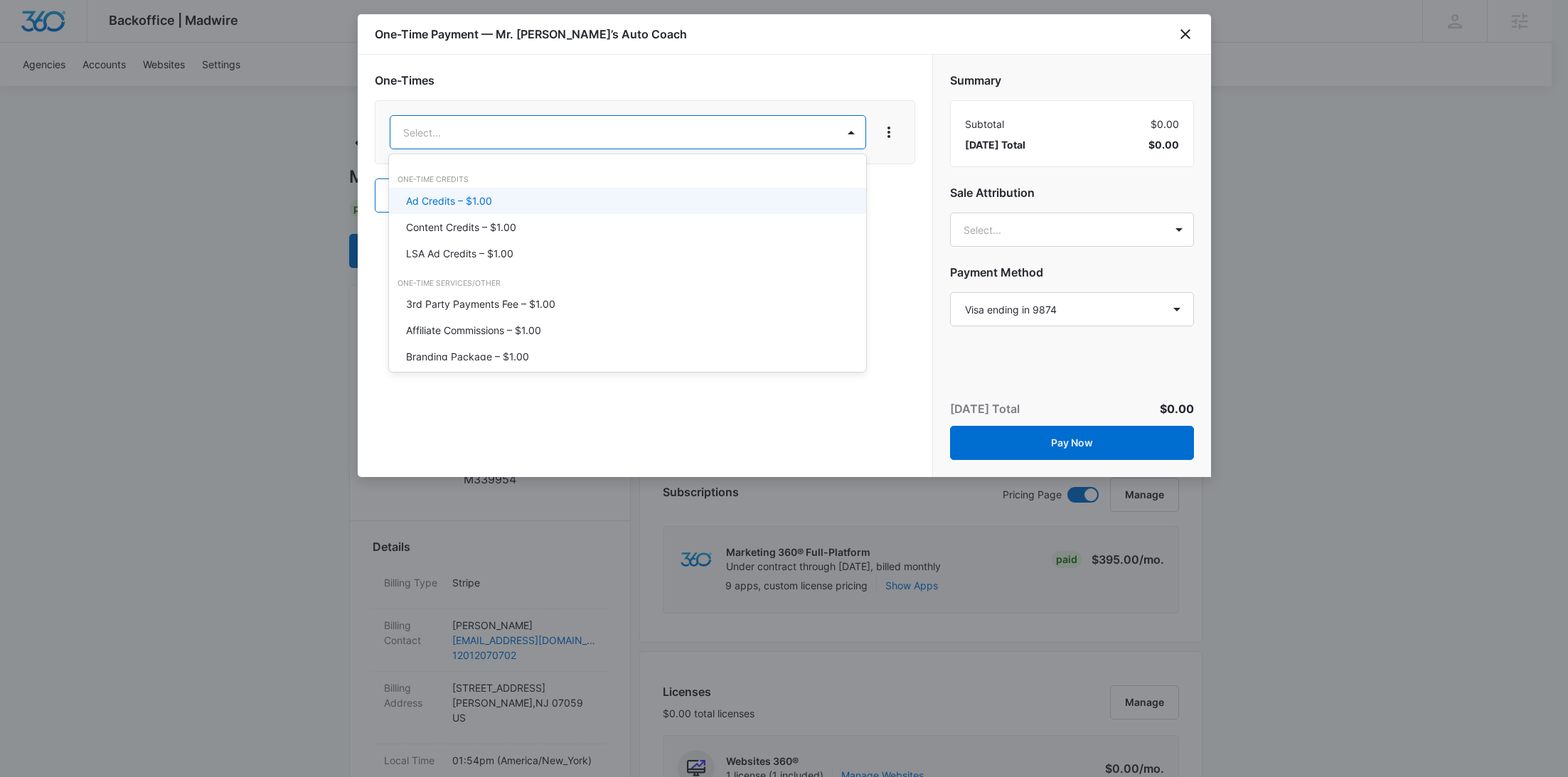
click at [492, 195] on div "Ad Credits – $1.00" at bounding box center [626, 200] width 440 height 15
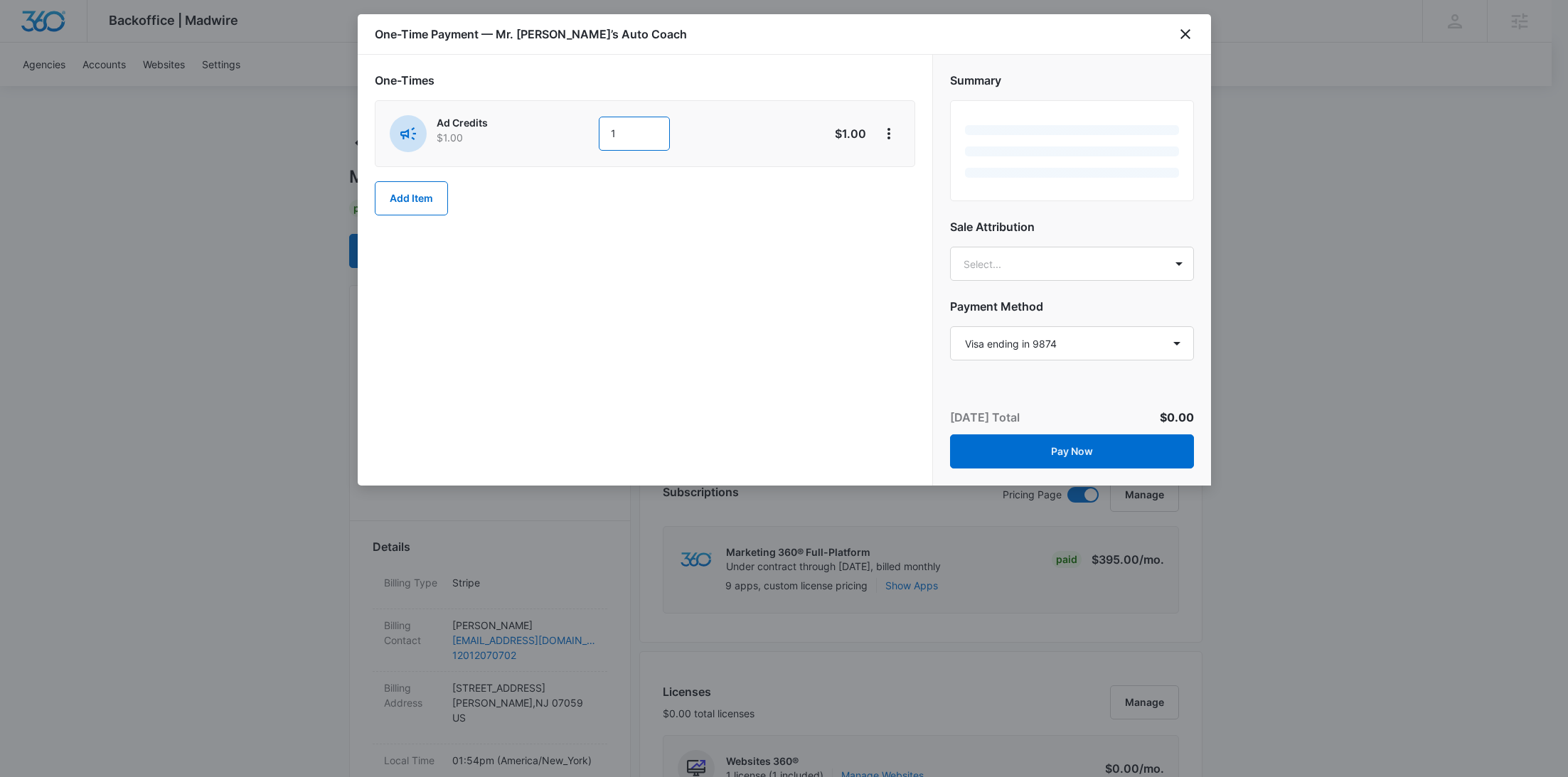
drag, startPoint x: 634, startPoint y: 140, endPoint x: 549, endPoint y: 140, distance: 85.0
click at [551, 140] on div "Ad Credits $1.00 1" at bounding box center [594, 133] width 410 height 37
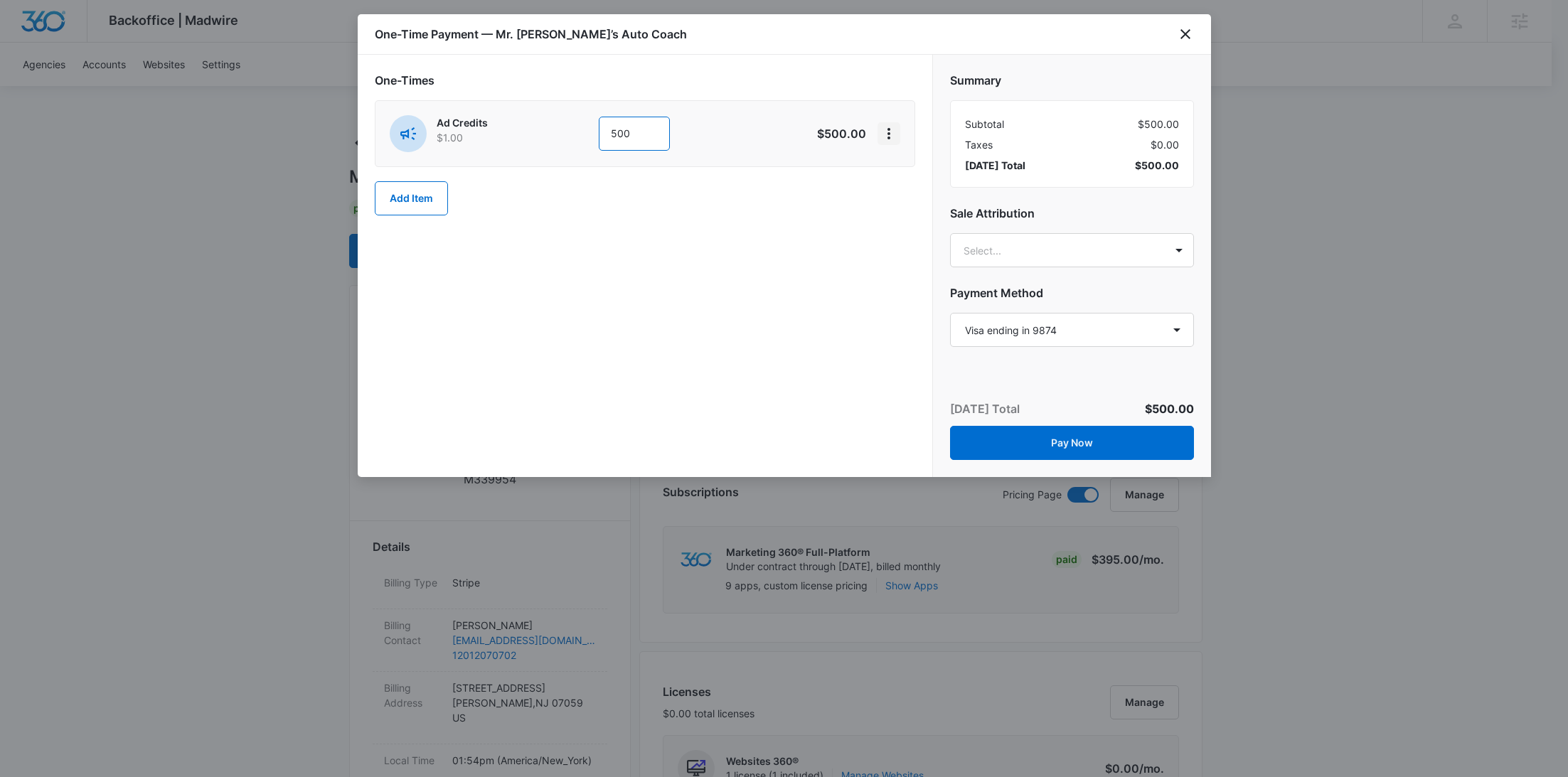
type input "500"
click at [890, 143] on button "View More" at bounding box center [889, 133] width 23 height 23
click at [910, 177] on div "Add Discount" at bounding box center [926, 172] width 62 height 10
drag, startPoint x: 661, startPoint y: 230, endPoint x: 655, endPoint y: 243, distance: 14.3
click at [661, 230] on div at bounding box center [625, 225] width 444 height 18
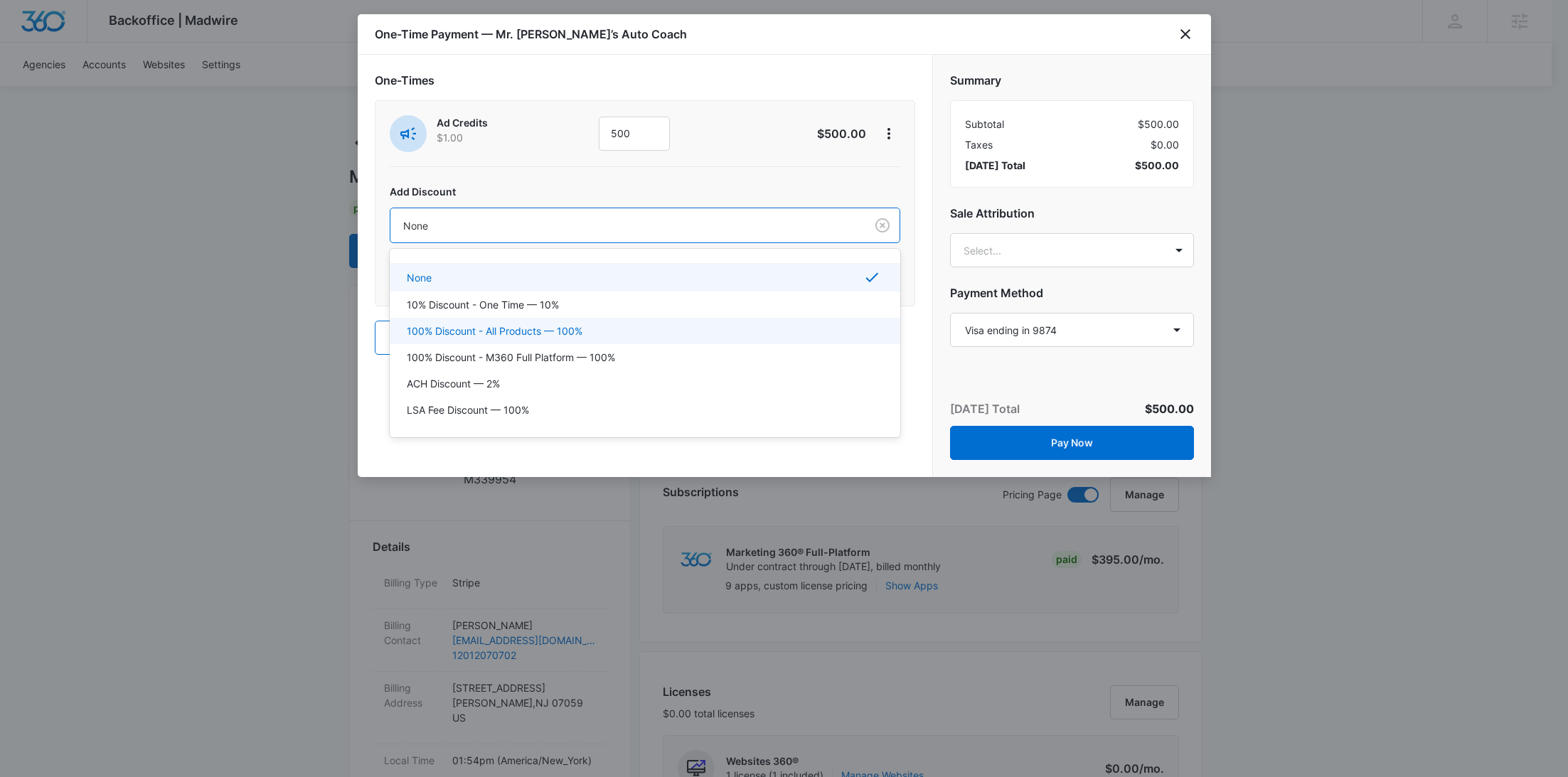
click at [606, 317] on div "100% Discount - All Products — 100%" at bounding box center [645, 331] width 511 height 26
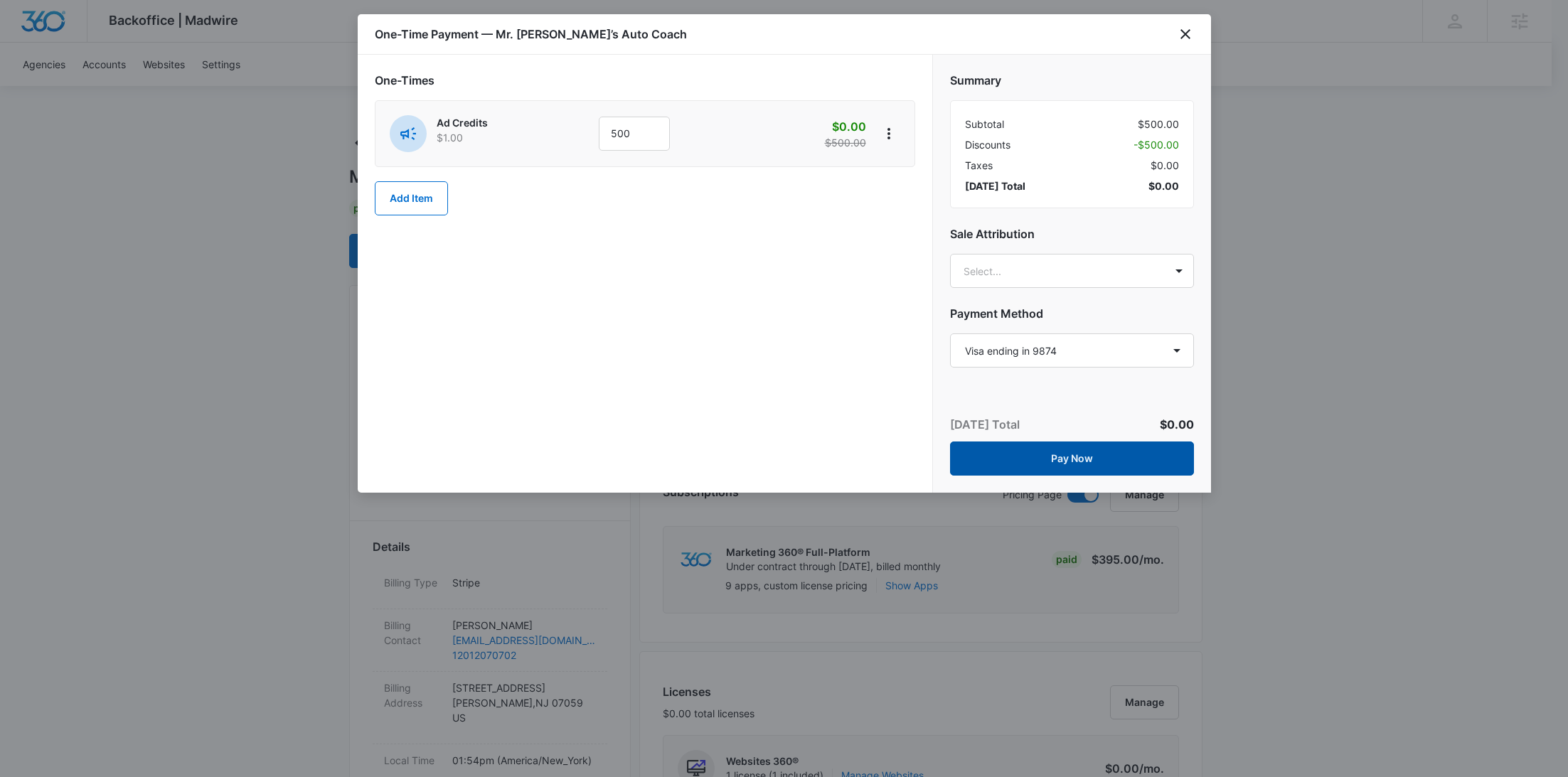
click at [1080, 445] on button "Pay Now" at bounding box center [1071, 458] width 244 height 34
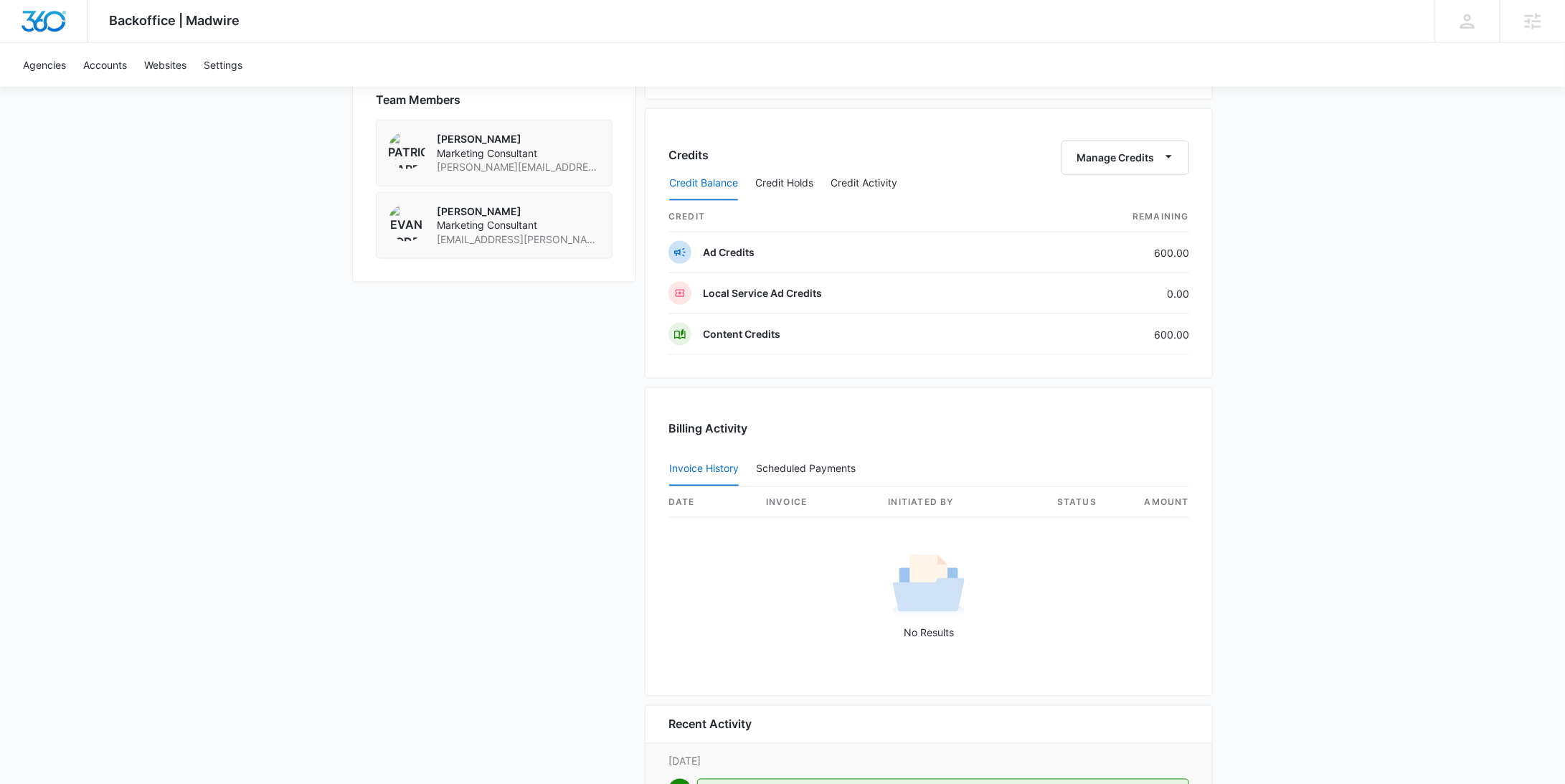
scroll to position [1363, 0]
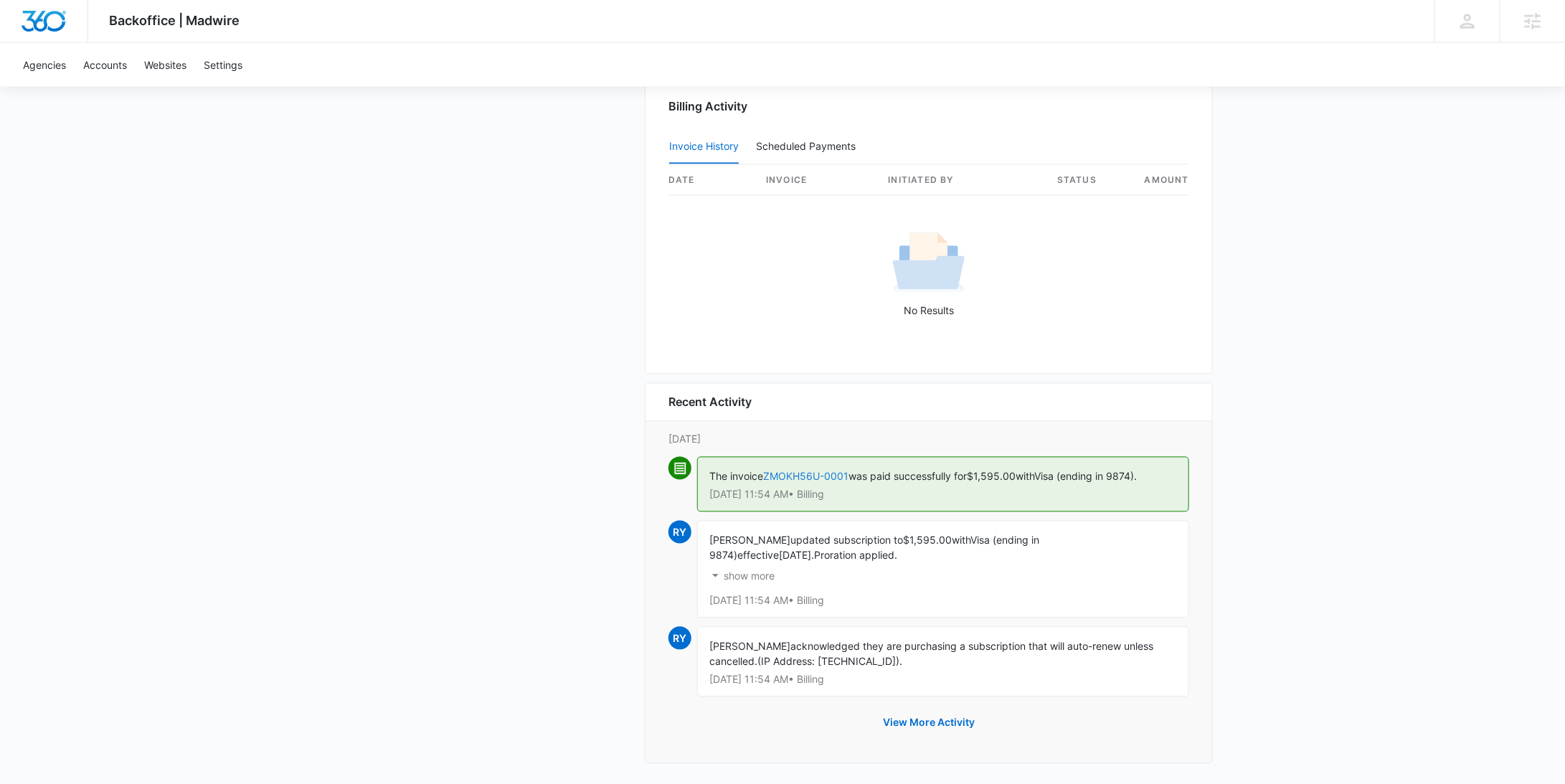
click at [837, 471] on link "ZMOKH56U-0001" at bounding box center [806, 476] width 85 height 12
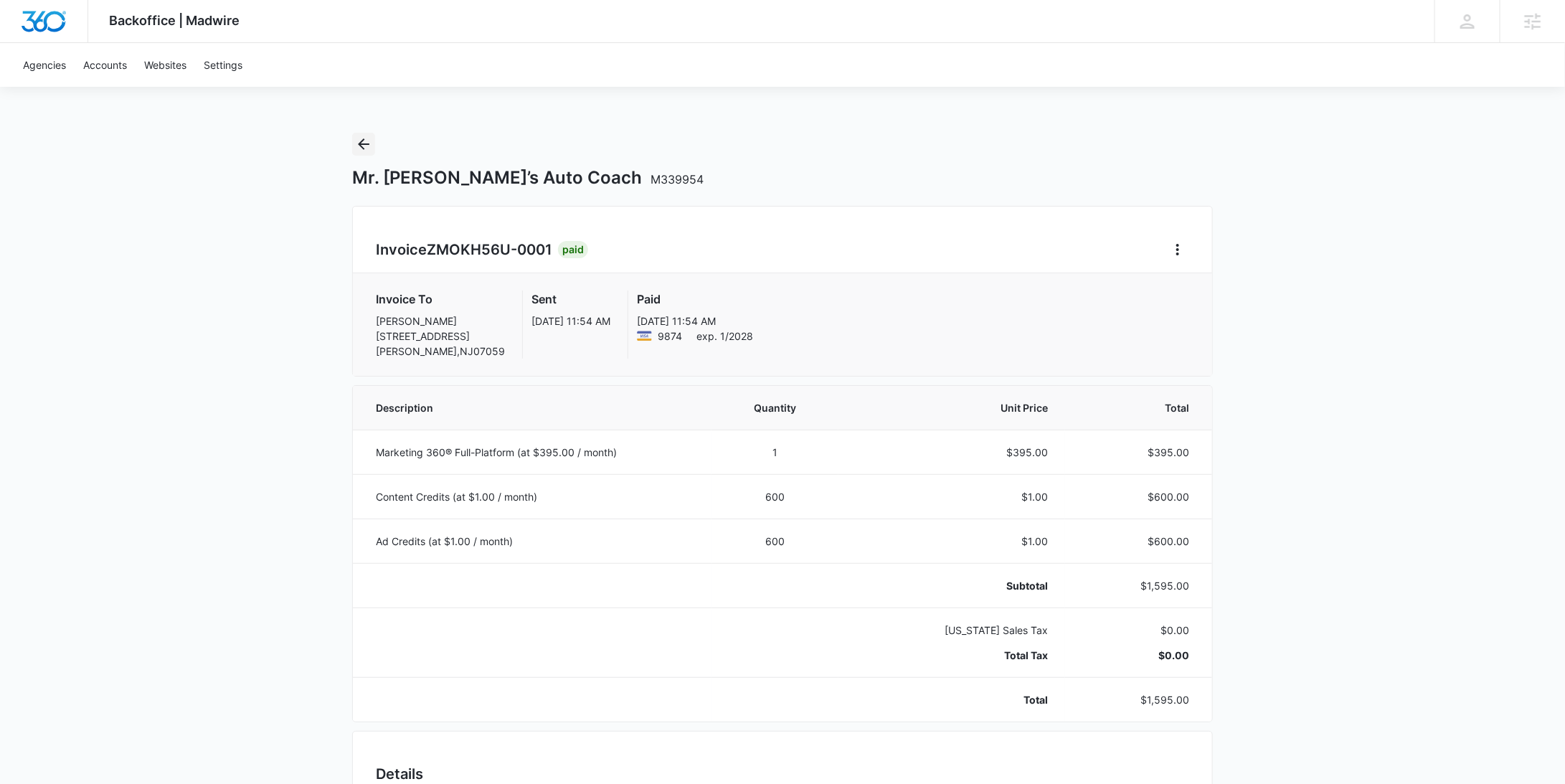
click at [374, 145] on div "Mr. Mike’s Auto Coach M339954" at bounding box center [782, 160] width 860 height 56
click at [366, 143] on icon "Back" at bounding box center [363, 143] width 12 height 12
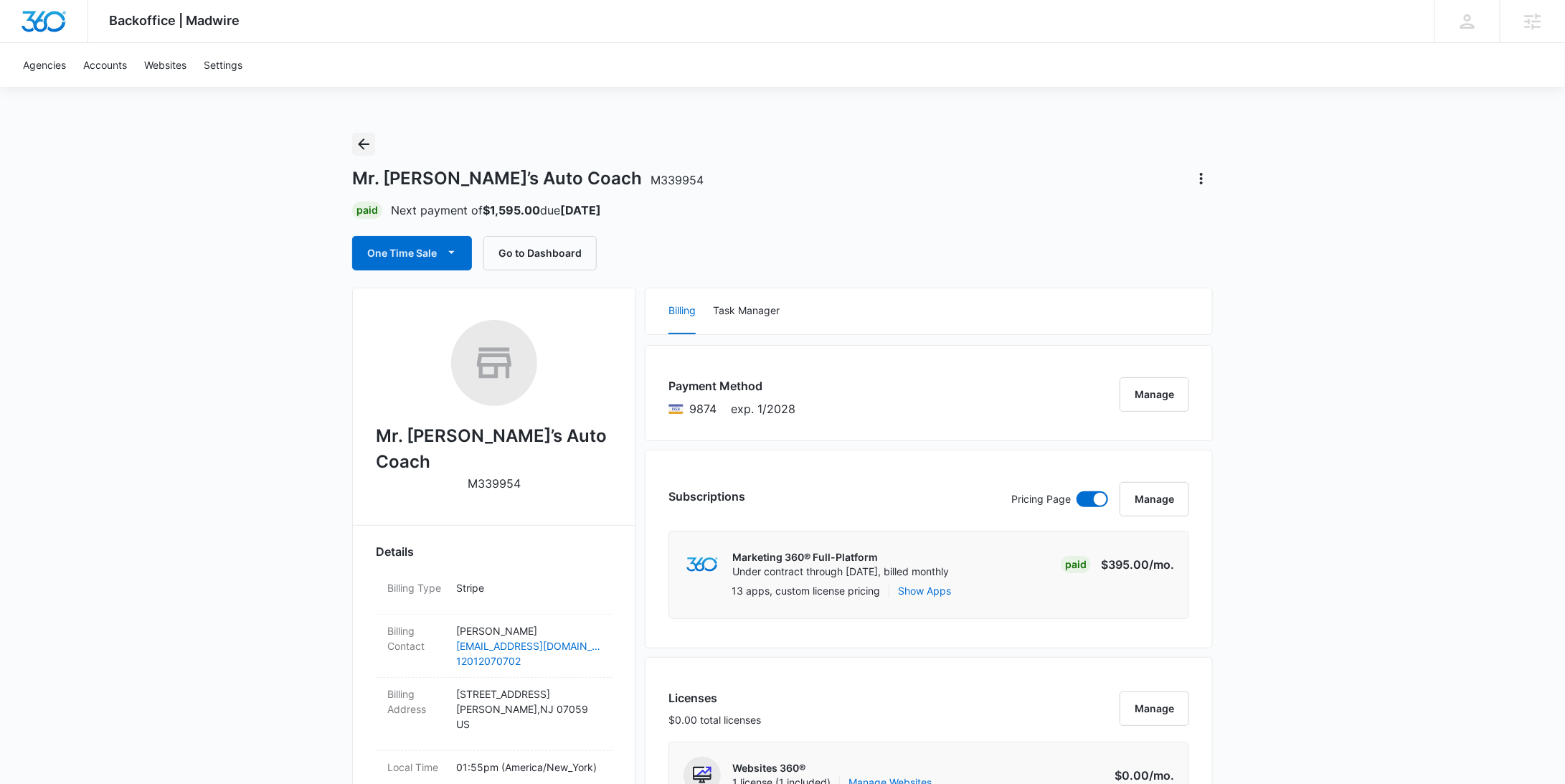
click at [366, 144] on icon "Back" at bounding box center [363, 143] width 12 height 12
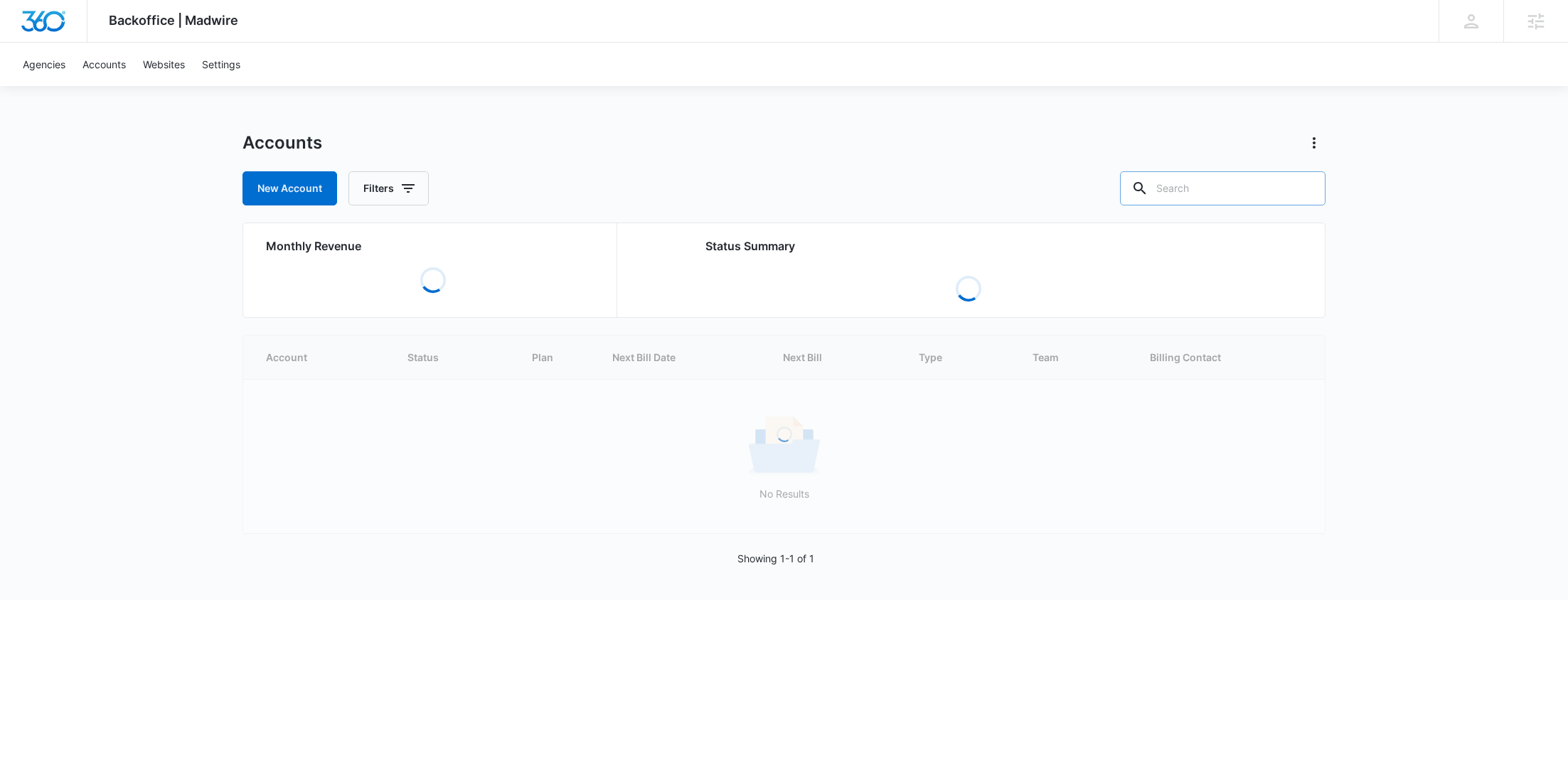
click at [1231, 193] on input "text" at bounding box center [1222, 188] width 205 height 34
paste input "M336907"
type input "M336907"
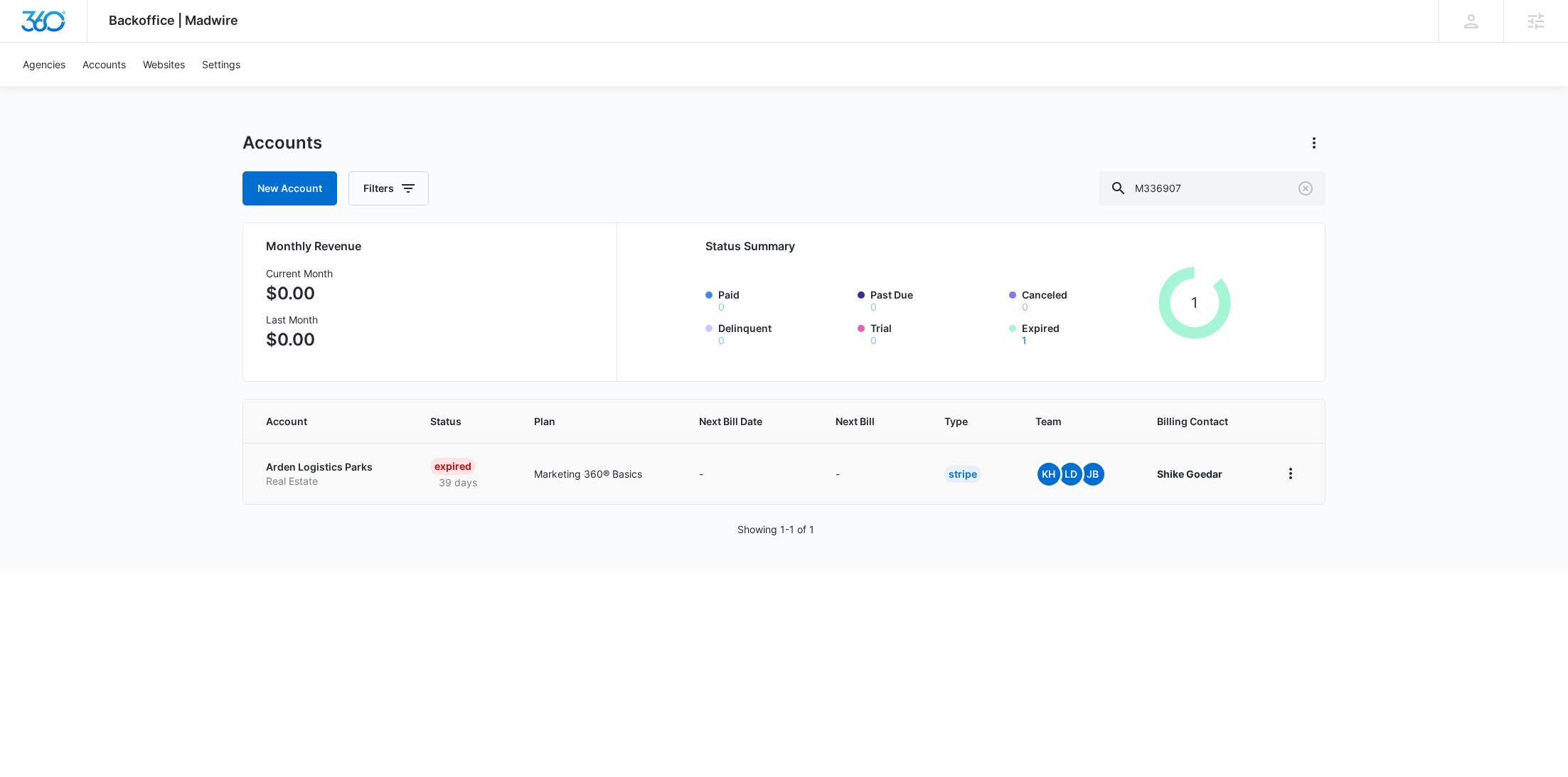
click at [335, 483] on p "Real Estate" at bounding box center [331, 481] width 130 height 14
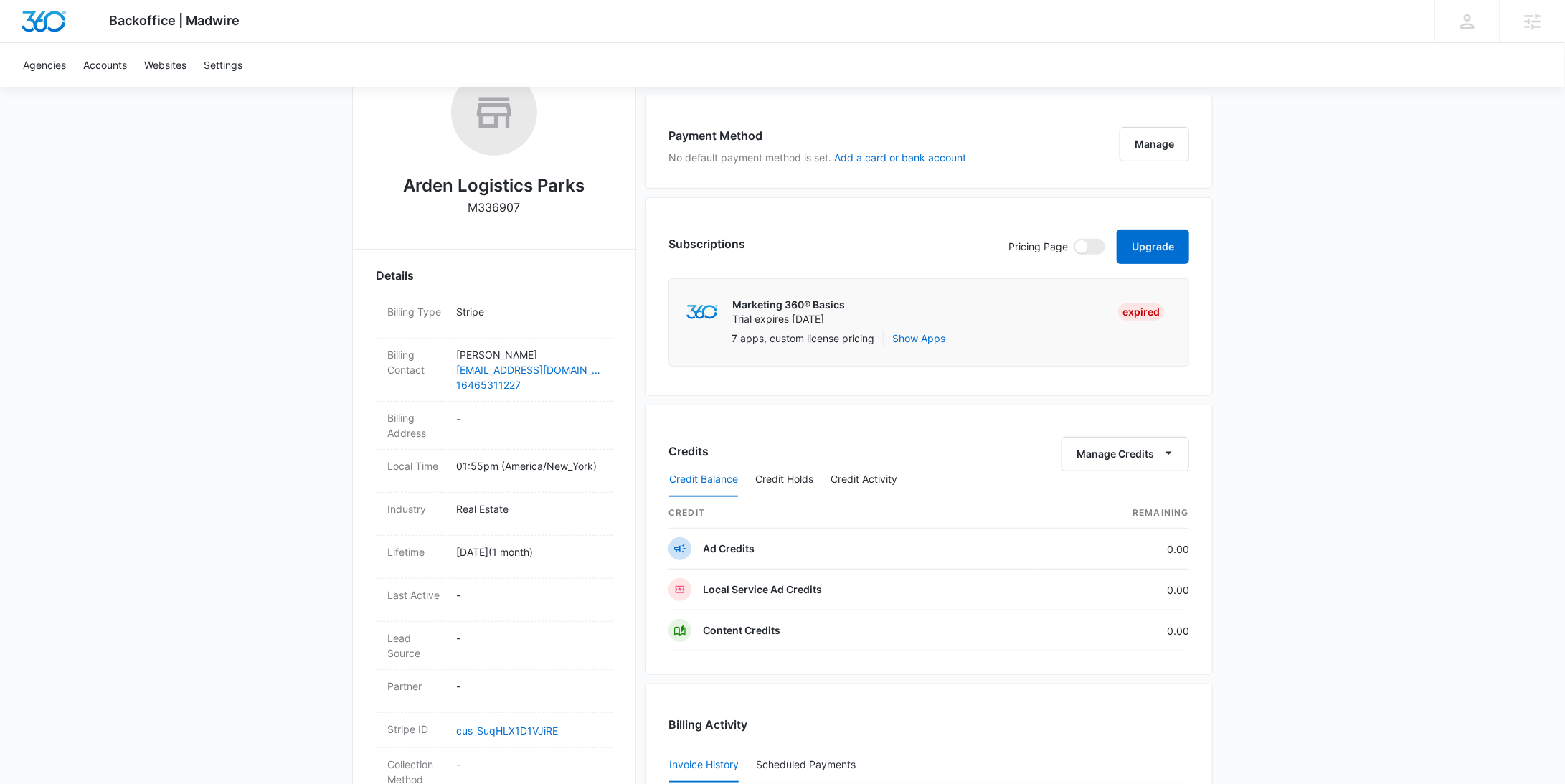
scroll to position [638, 0]
